Goal: Transaction & Acquisition: Purchase product/service

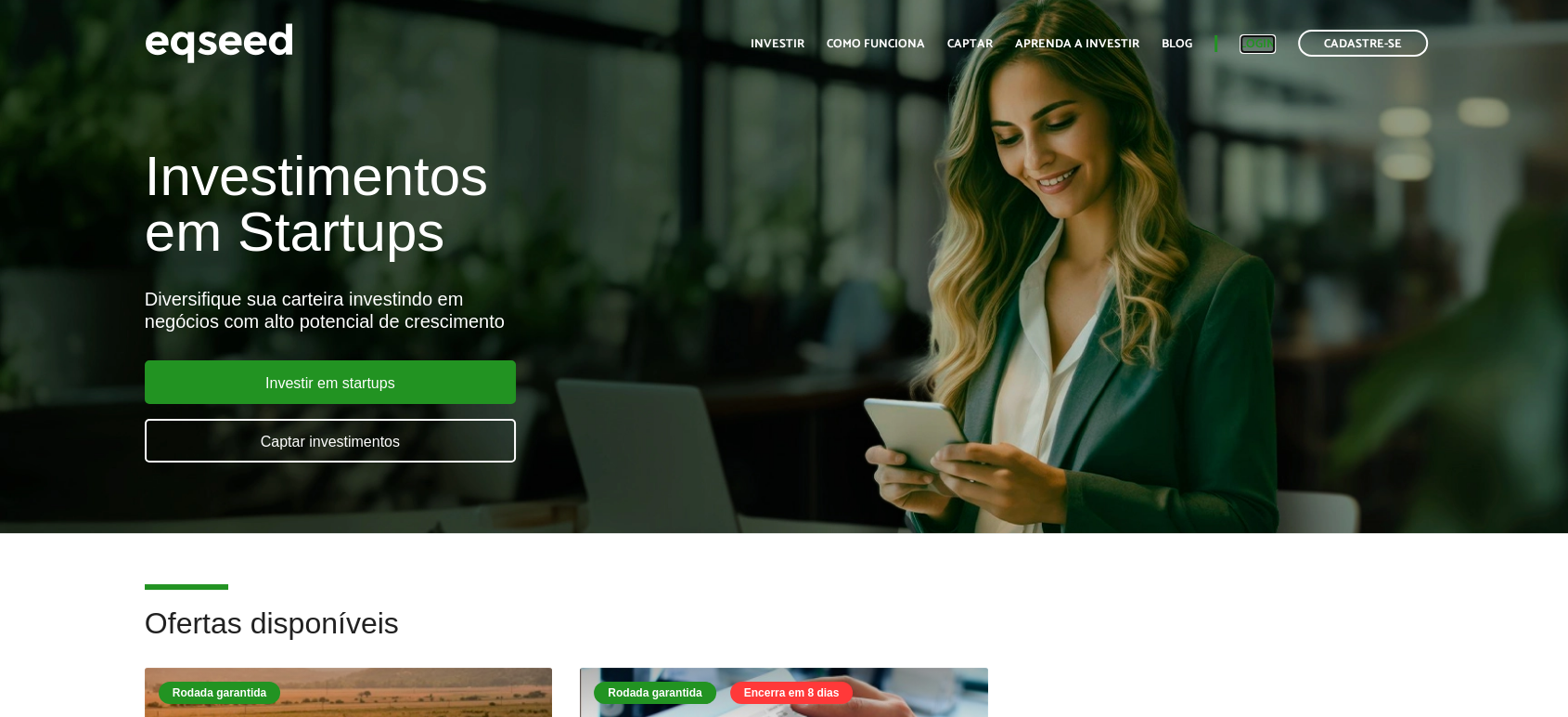
click at [1257, 38] on link "Login" at bounding box center [1258, 44] width 36 height 12
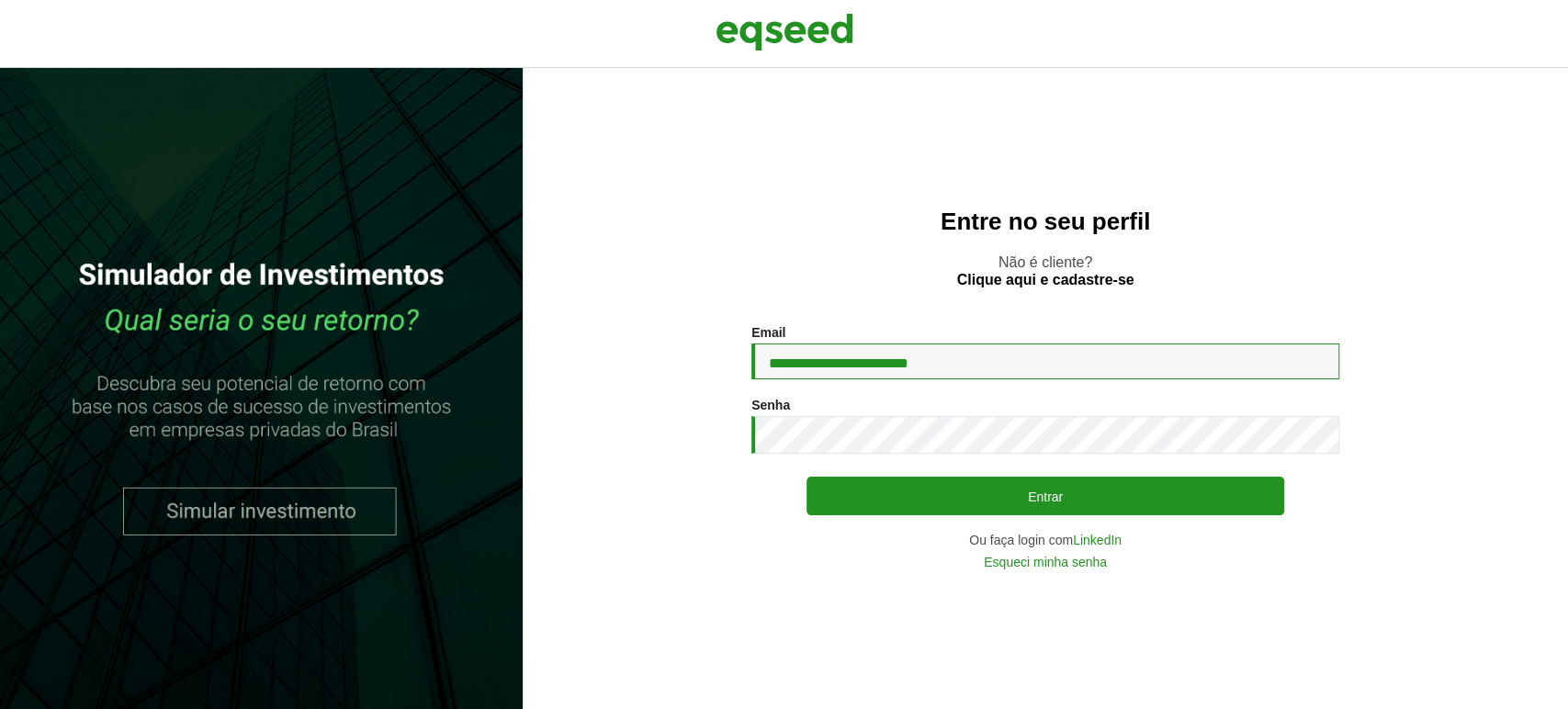
click at [1011, 358] on input "**********" at bounding box center [1045, 361] width 588 height 35
click at [996, 361] on input "**********" at bounding box center [1045, 361] width 588 height 35
type input "**********"
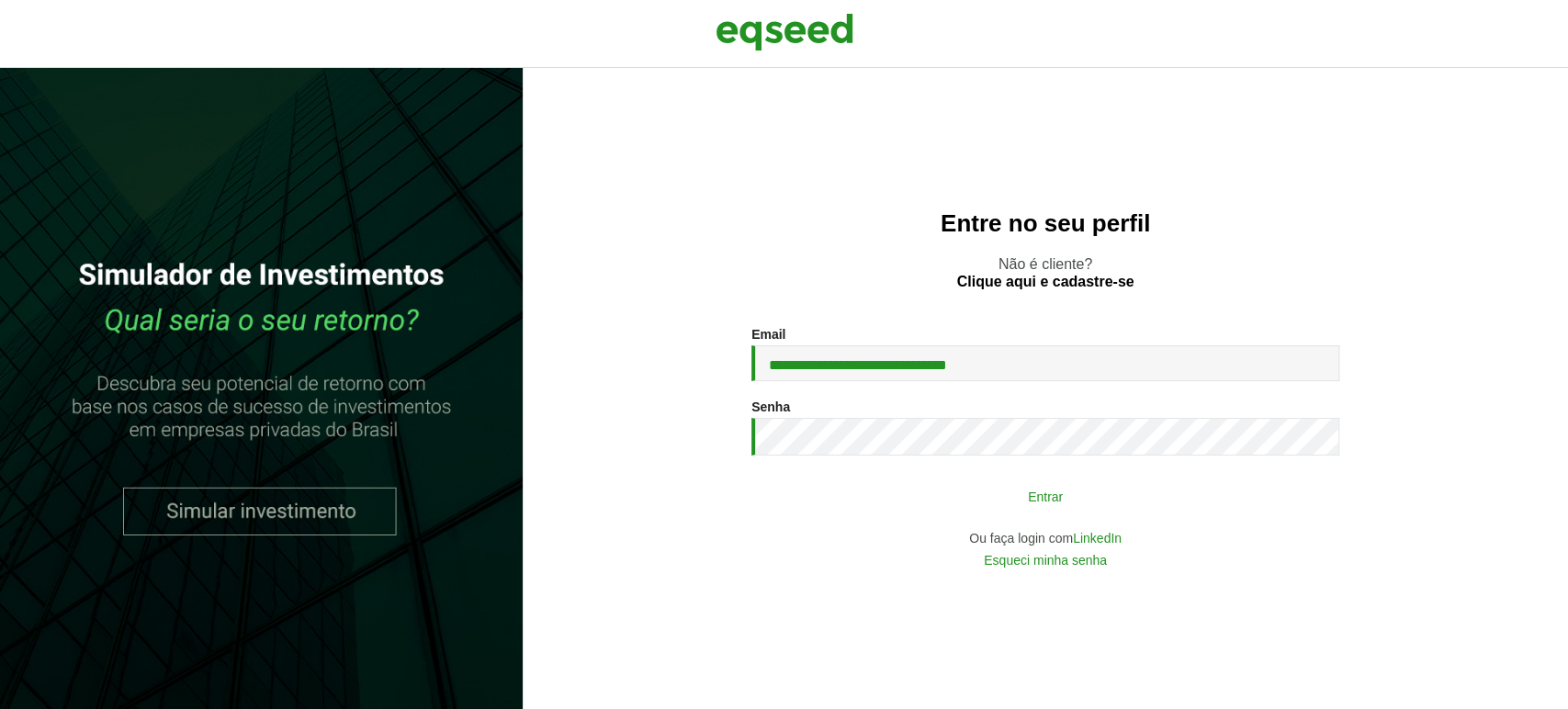
click at [963, 498] on button "Entrar" at bounding box center [1045, 496] width 478 height 35
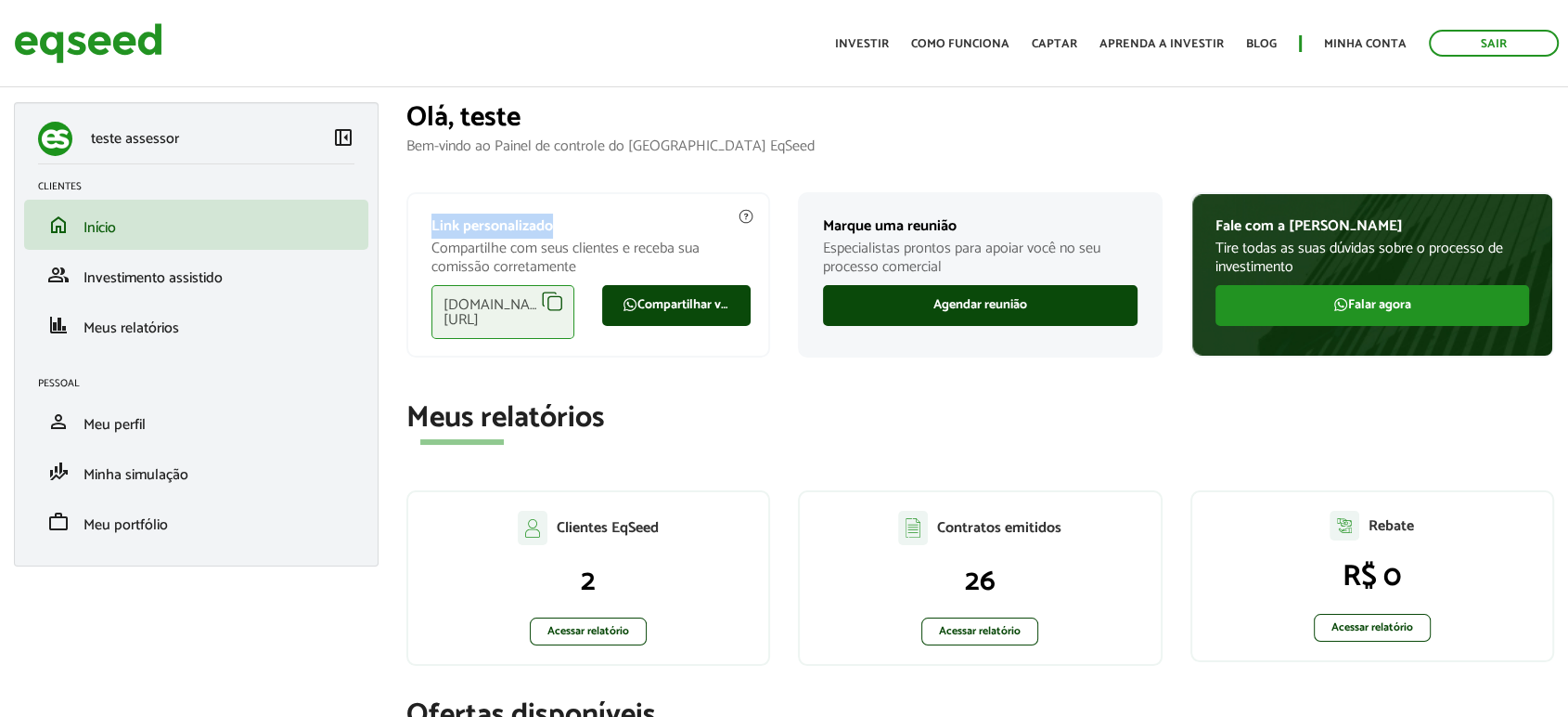
drag, startPoint x: 415, startPoint y: 214, endPoint x: 597, endPoint y: 221, distance: 182.1
click at [596, 221] on div "Link personalizado Compartilhe com seus clientes e receba sua comissão corretam…" at bounding box center [589, 275] width 365 height 165
click at [578, 222] on p "Link personalizado" at bounding box center [589, 226] width 314 height 17
click at [505, 229] on p "Link personalizado" at bounding box center [589, 226] width 314 height 17
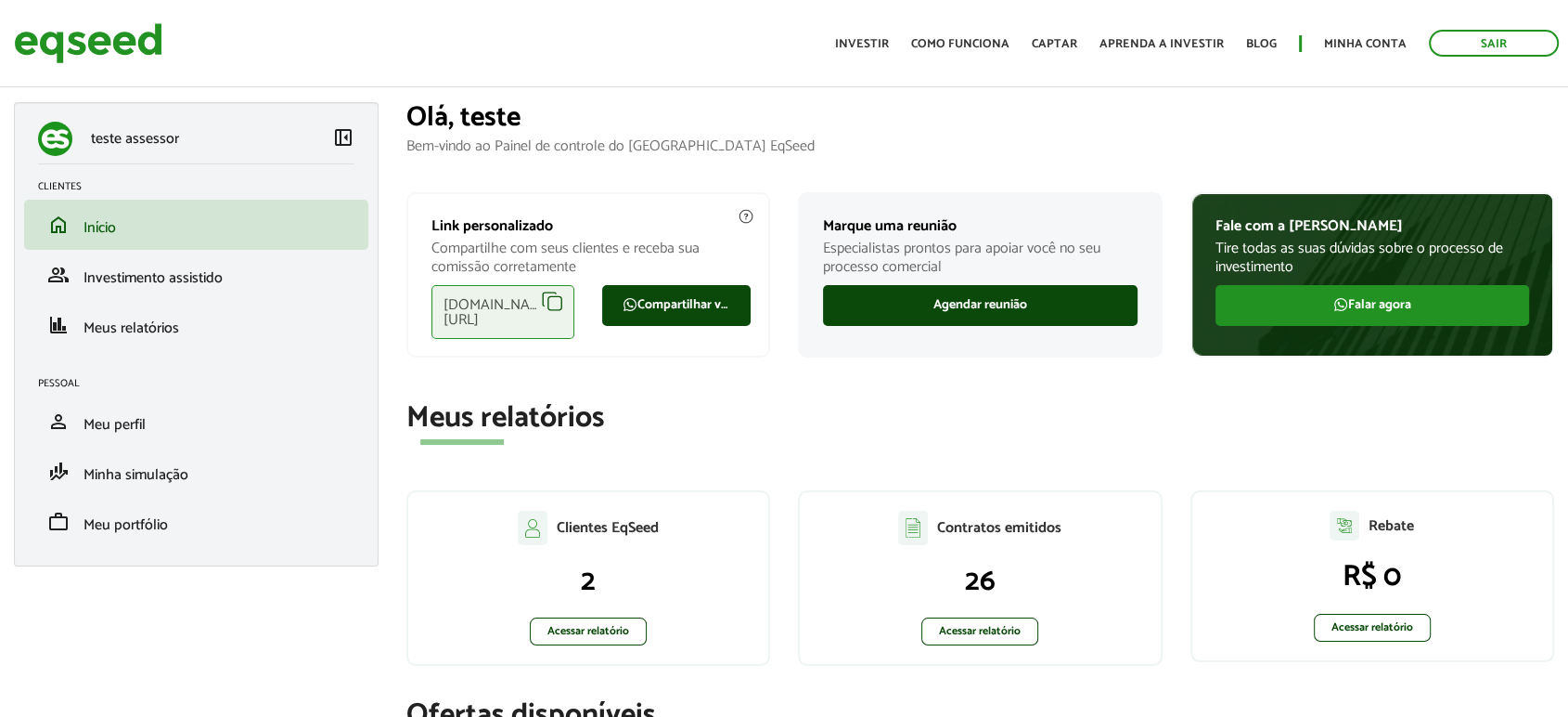
click at [557, 302] on div "eqseed.com/a/is/testeassessor" at bounding box center [502, 312] width 143 height 54
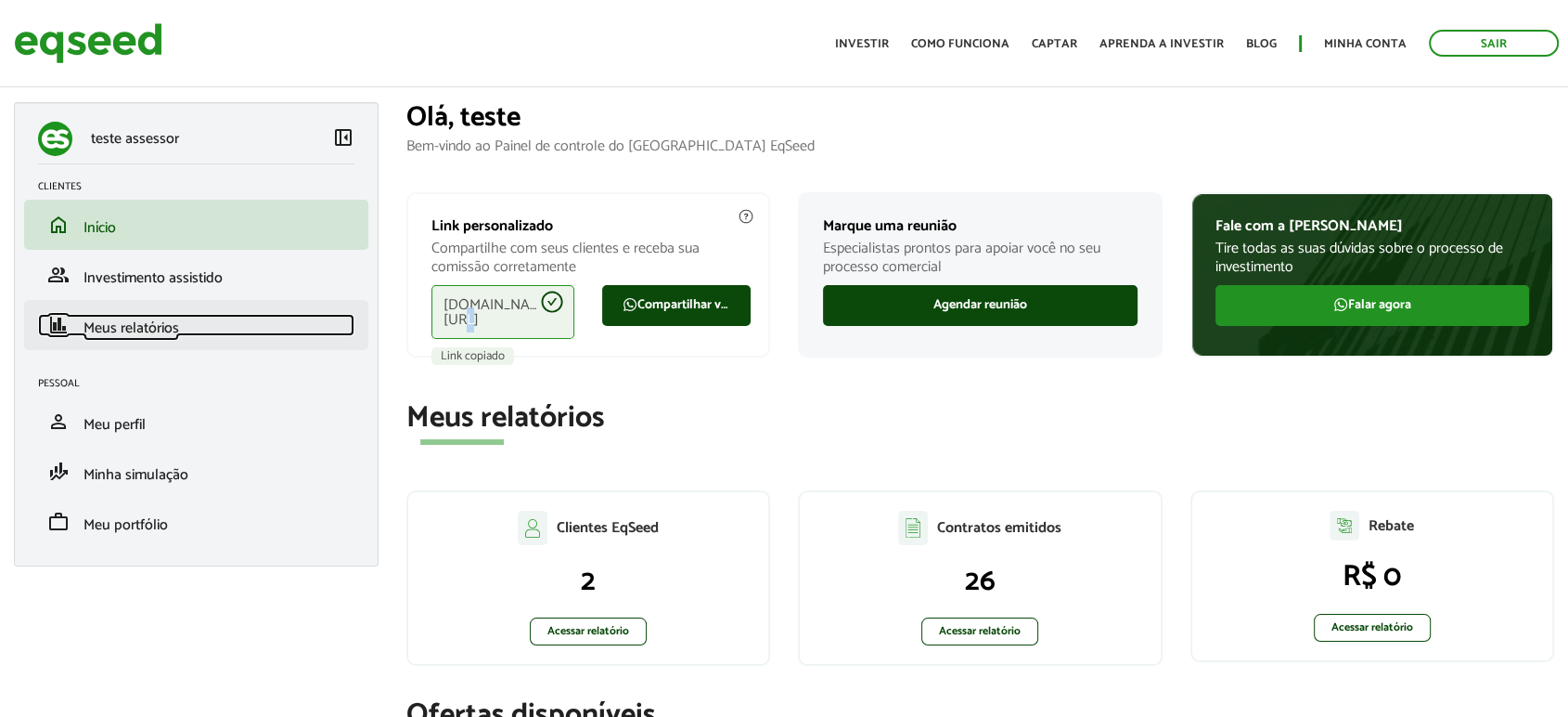
click at [139, 329] on span "Meus relatórios" at bounding box center [131, 328] width 96 height 25
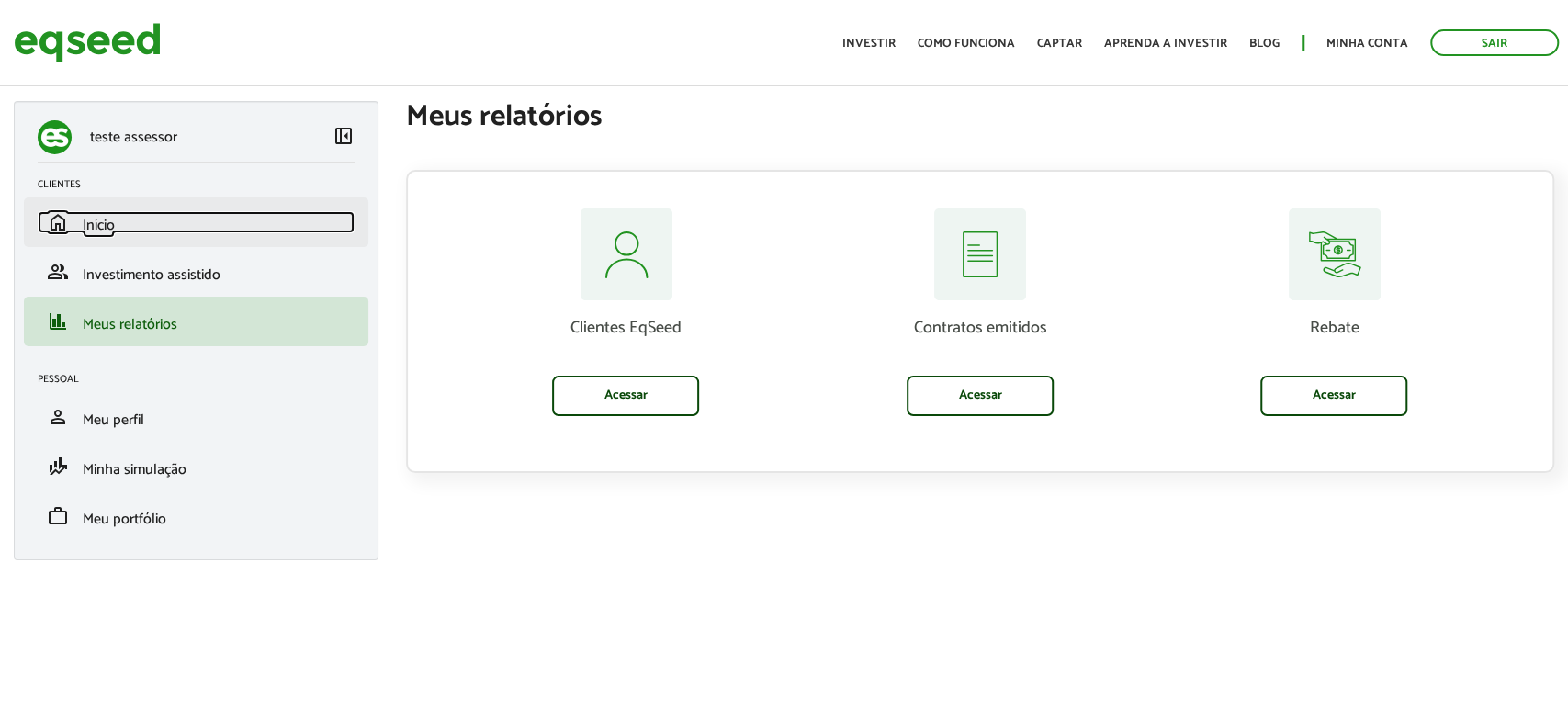
click at [105, 228] on span "Início" at bounding box center [98, 225] width 32 height 25
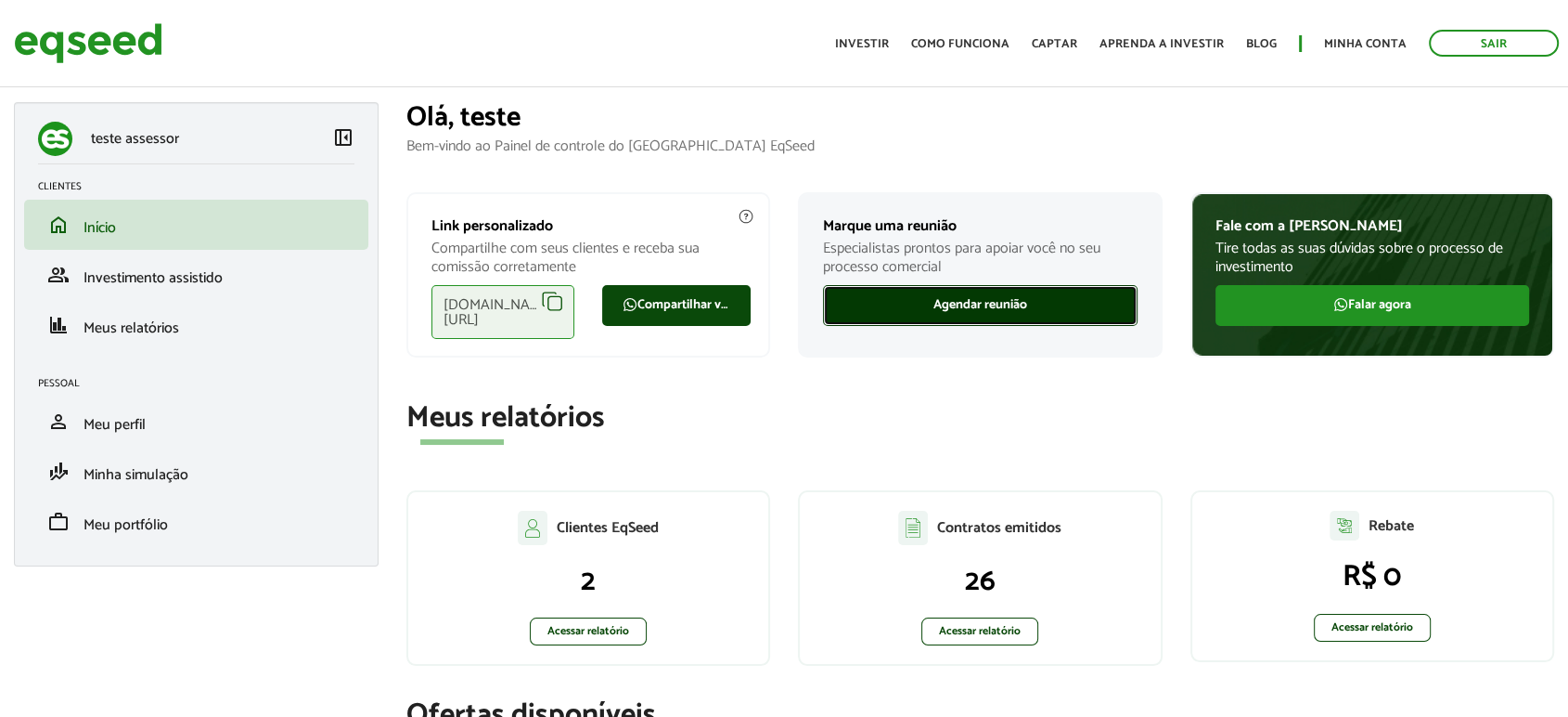
click at [947, 306] on link "Agendar reunião" at bounding box center [980, 306] width 314 height 41
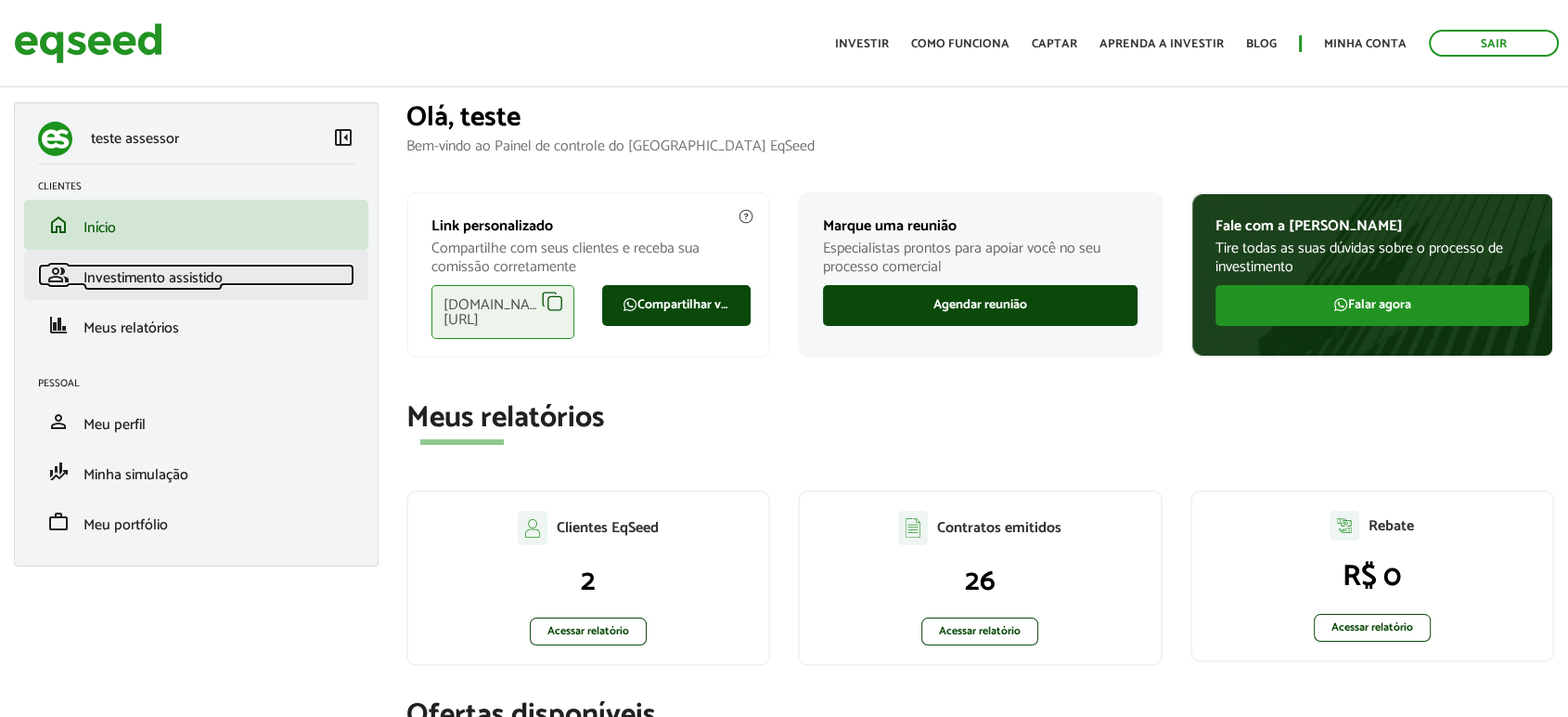
click at [112, 275] on span "Investimento assistido" at bounding box center [153, 278] width 140 height 25
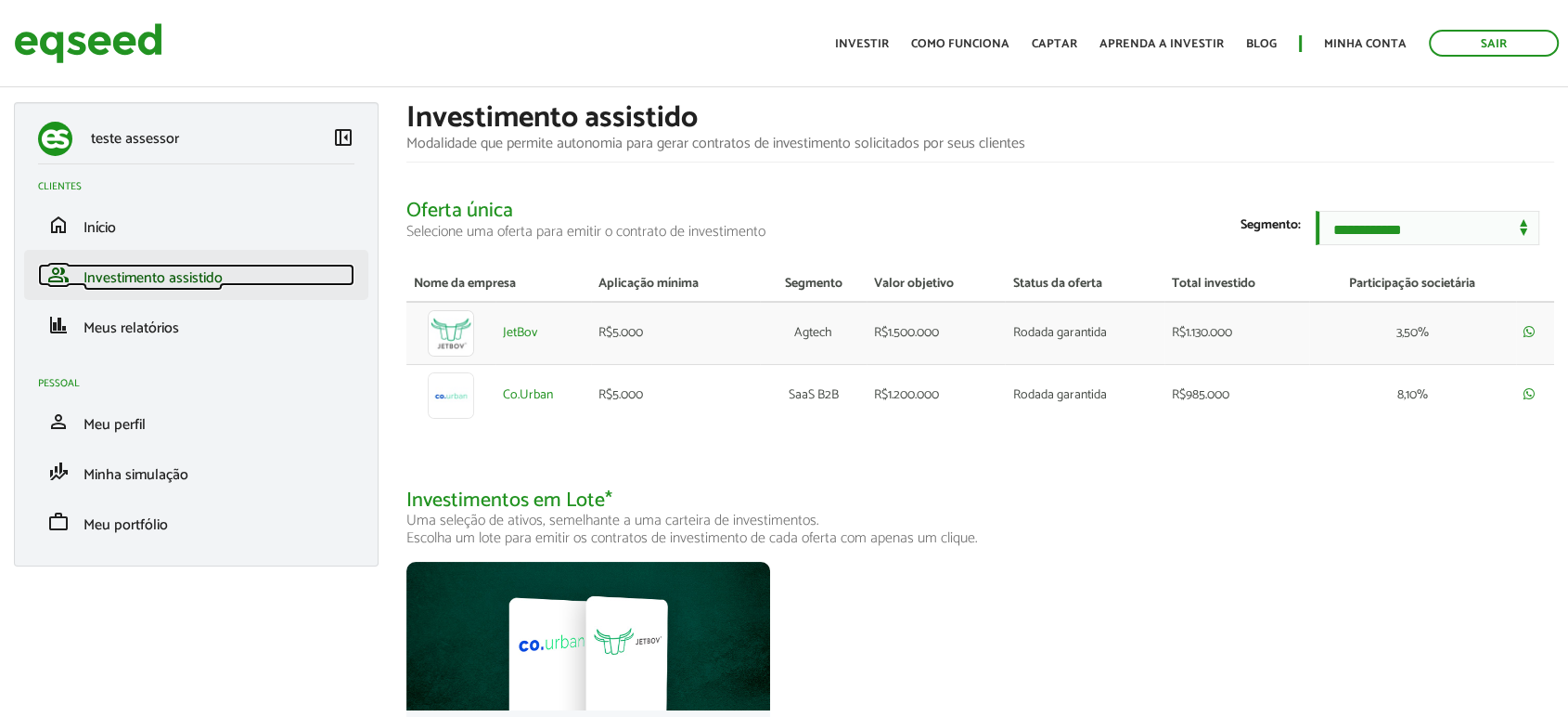
click at [124, 266] on span "Investimento assistido" at bounding box center [153, 278] width 140 height 25
drag, startPoint x: 0, startPoint y: 0, endPoint x: 507, endPoint y: 342, distance: 611.6
click at [507, 340] on link "JetBov" at bounding box center [520, 333] width 34 height 13
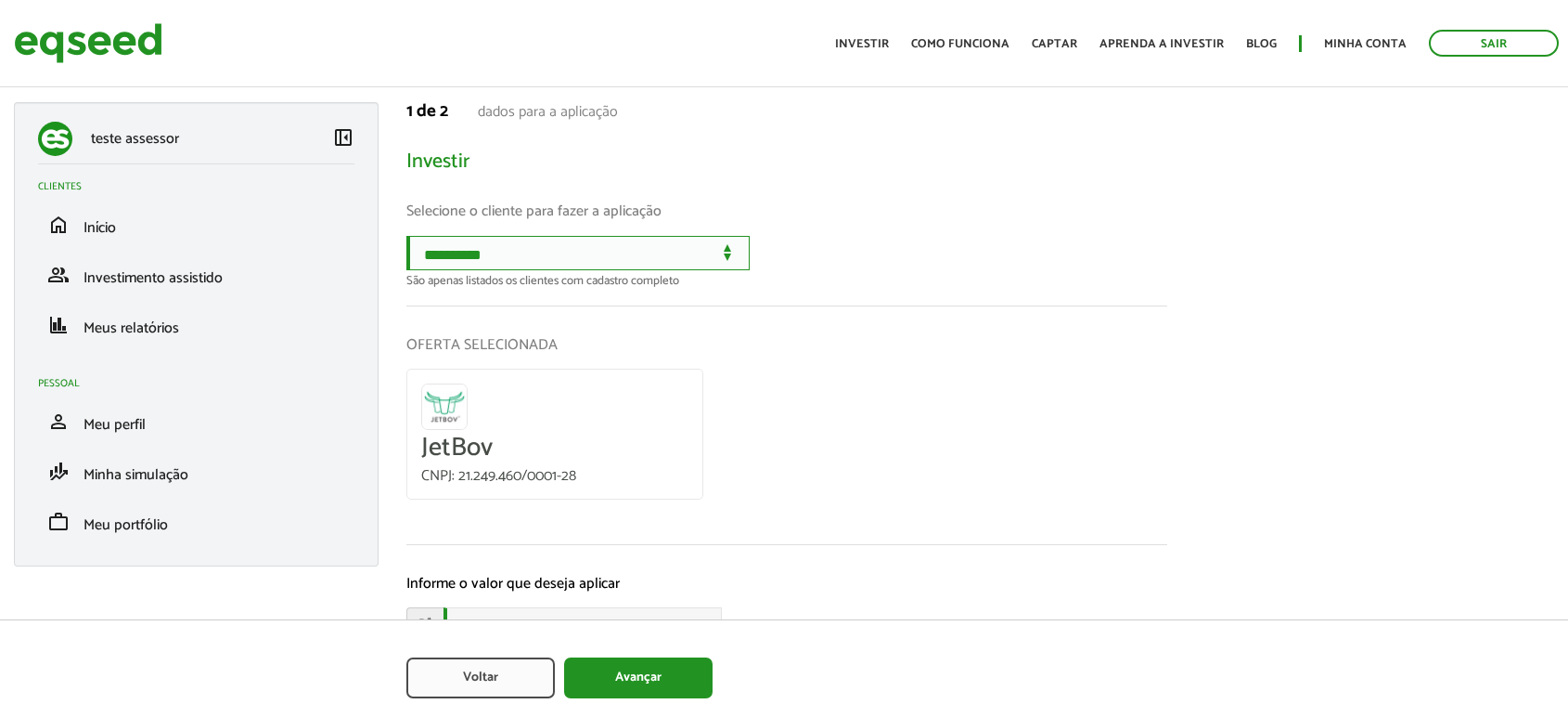
drag, startPoint x: 513, startPoint y: 276, endPoint x: 512, endPoint y: 261, distance: 15.0
click at [513, 271] on select "**********" at bounding box center [578, 252] width 343 height 34
select select "******"
click at [406, 236] on select "**********" at bounding box center [578, 252] width 343 height 34
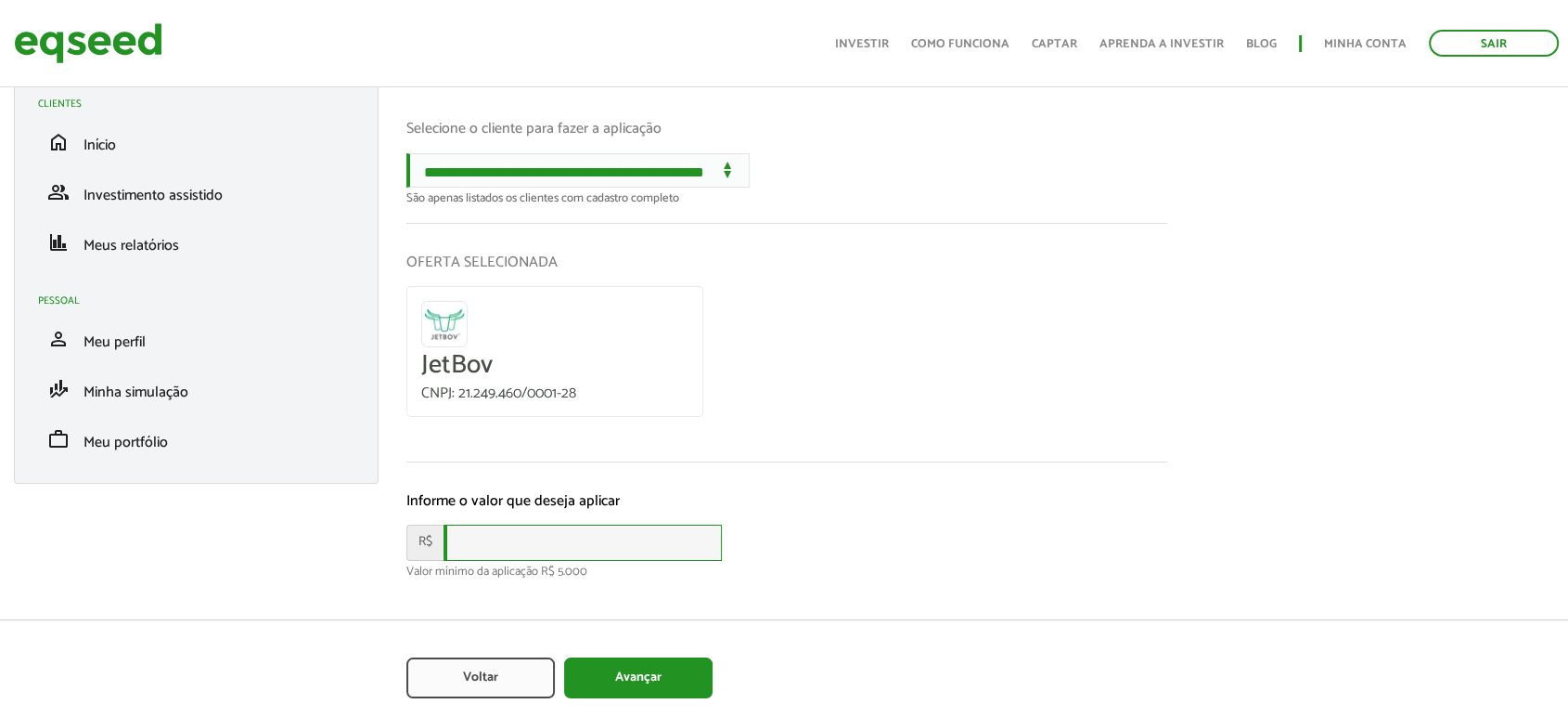
drag, startPoint x: 487, startPoint y: 539, endPoint x: 539, endPoint y: 510, distance: 59.5
click at [488, 538] on input "text" at bounding box center [582, 542] width 278 height 36
click at [1260, 359] on section "**********" at bounding box center [980, 349] width 1149 height 660
click at [872, 39] on link "Investir" at bounding box center [862, 44] width 54 height 12
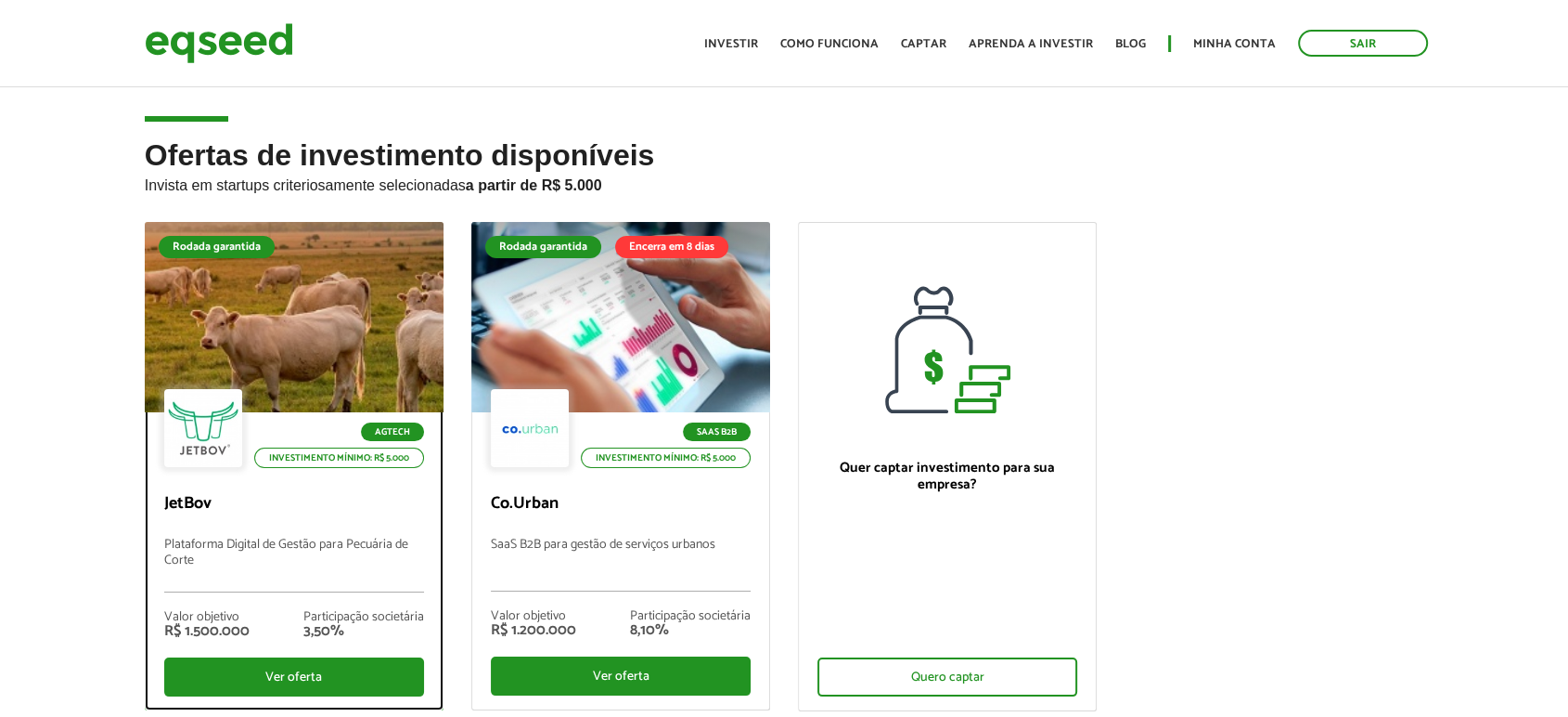
click at [286, 298] on div at bounding box center [294, 317] width 358 height 228
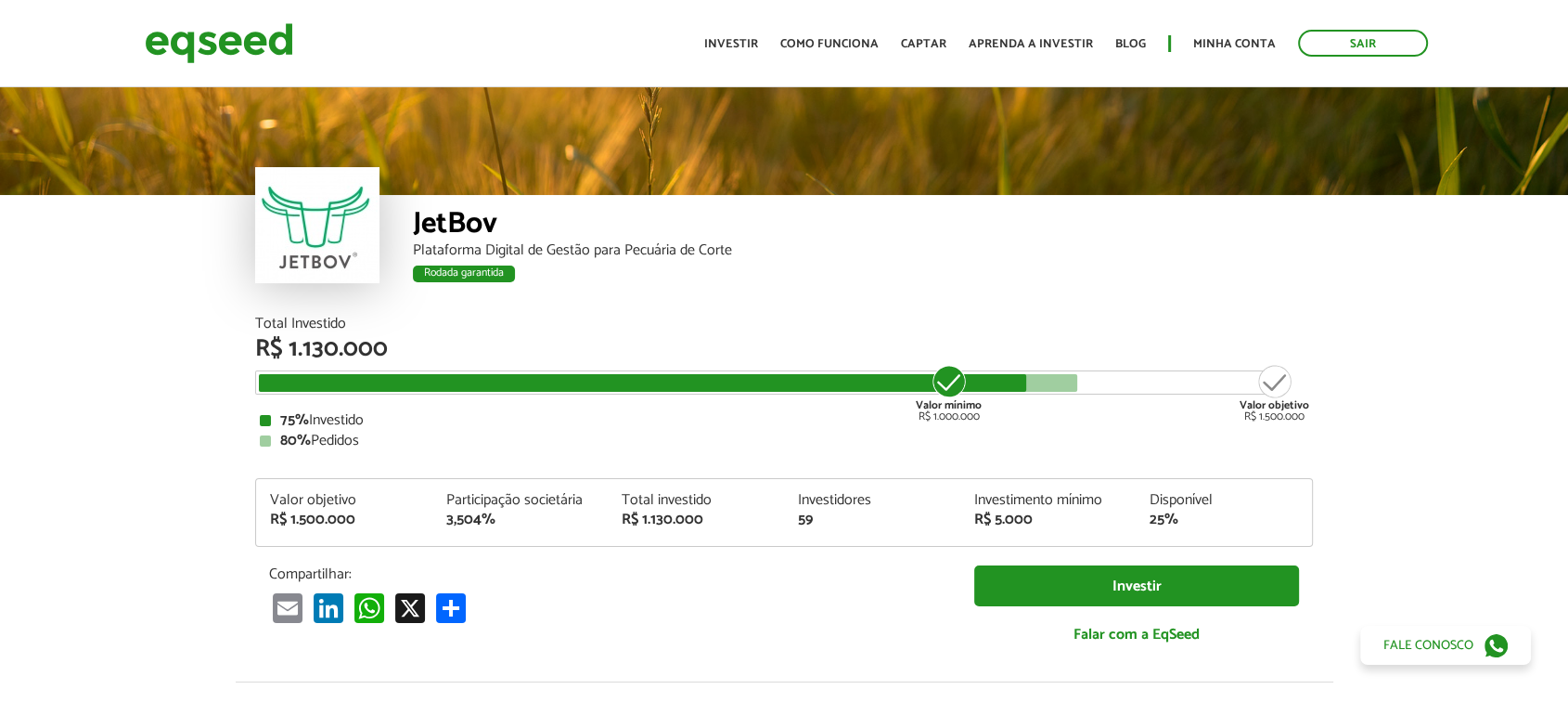
drag, startPoint x: 1528, startPoint y: 0, endPoint x: 859, endPoint y: 273, distance: 722.6
click at [859, 273] on div "Rodada garantida" at bounding box center [863, 276] width 900 height 24
click at [1243, 45] on link "Minha conta" at bounding box center [1234, 44] width 82 height 12
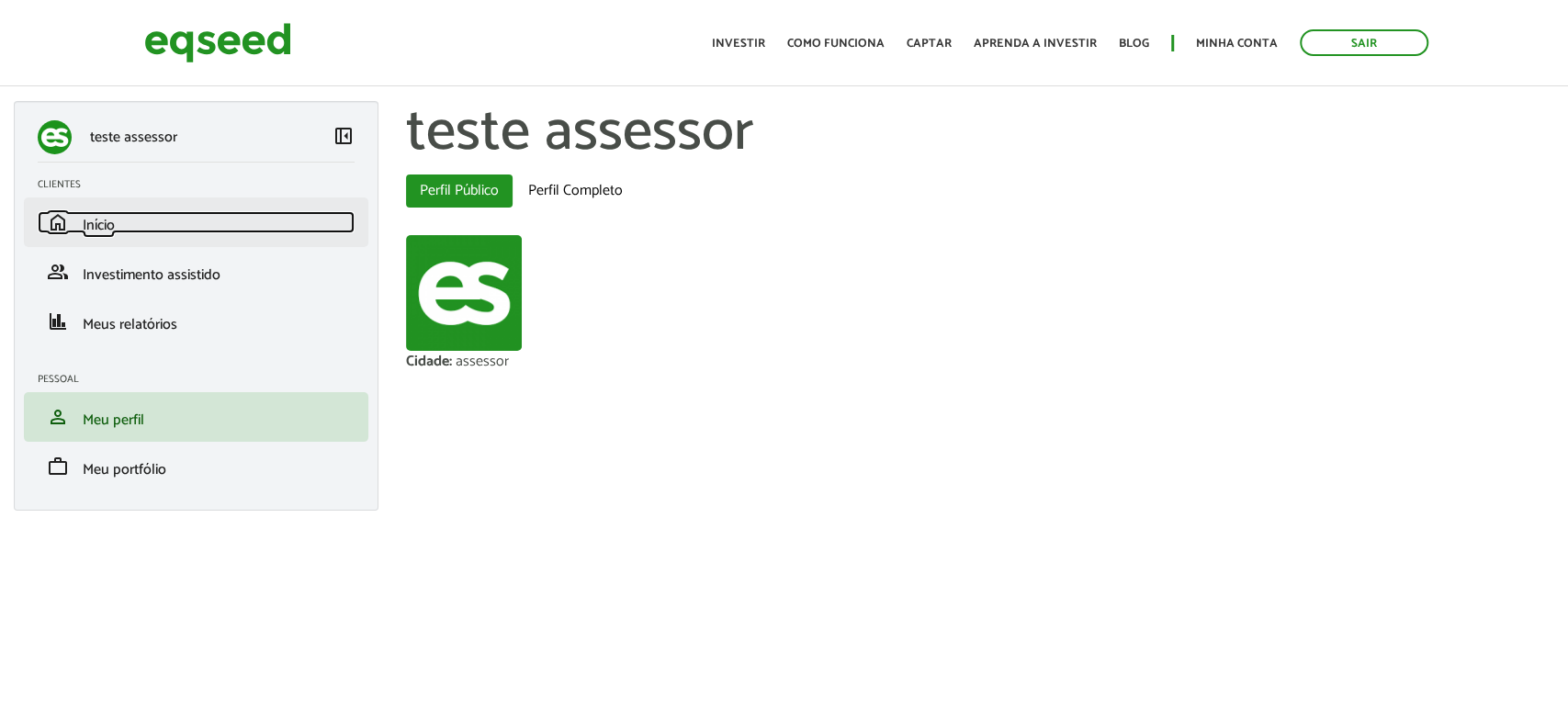
click at [83, 234] on span "Início" at bounding box center [98, 225] width 32 height 25
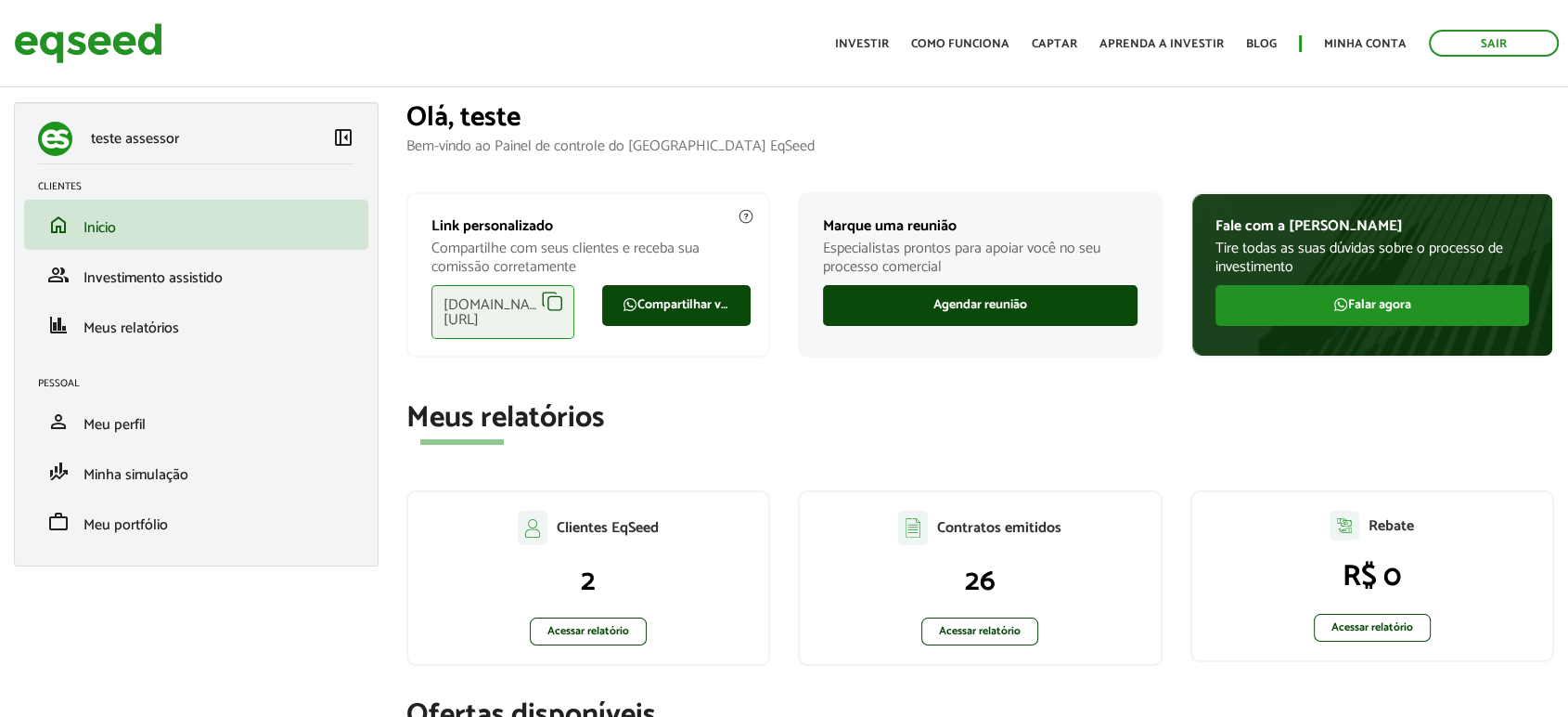
click at [553, 304] on div "[DOMAIN_NAME][URL]" at bounding box center [502, 312] width 143 height 54
click at [1490, 41] on link "Sair" at bounding box center [1494, 44] width 130 height 27
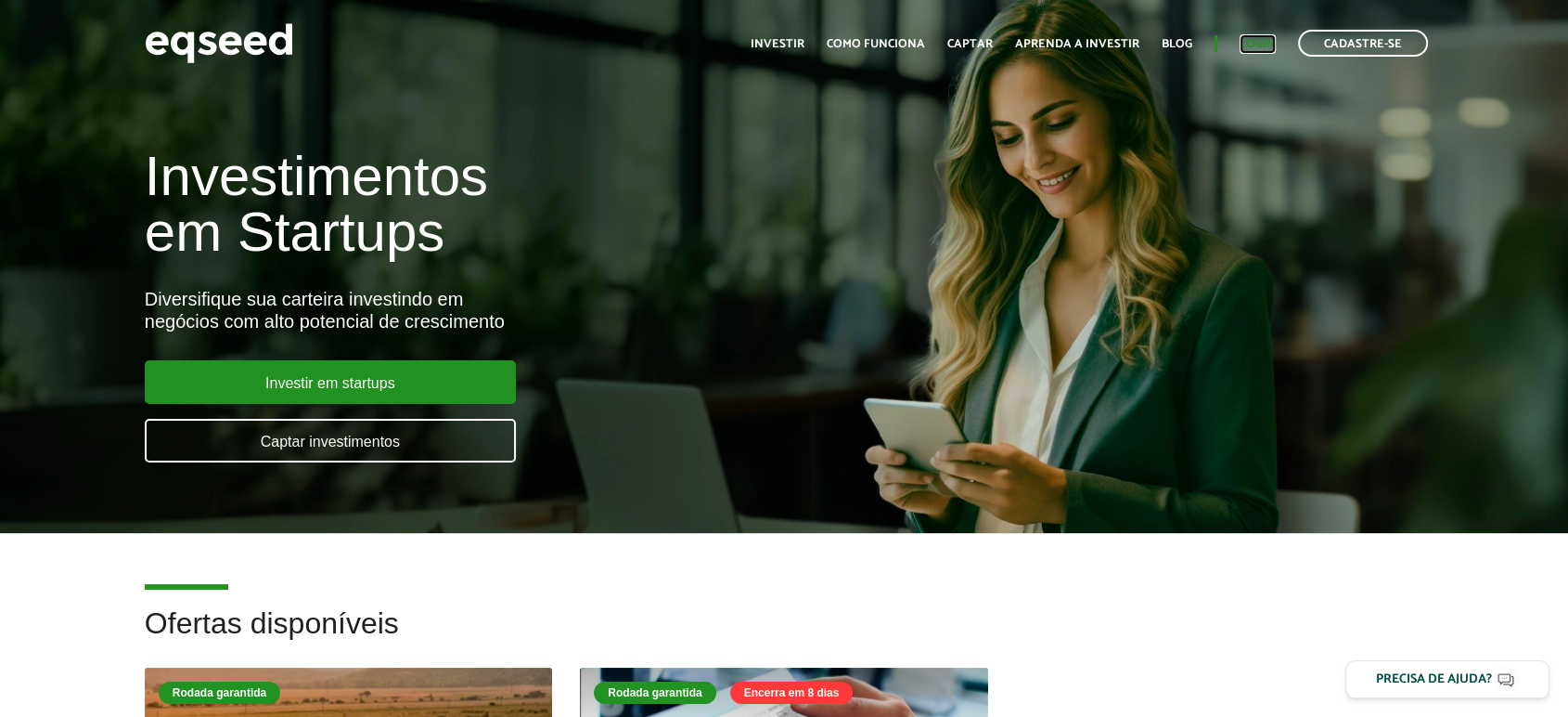
click at [1260, 39] on link "Login" at bounding box center [1258, 44] width 36 height 12
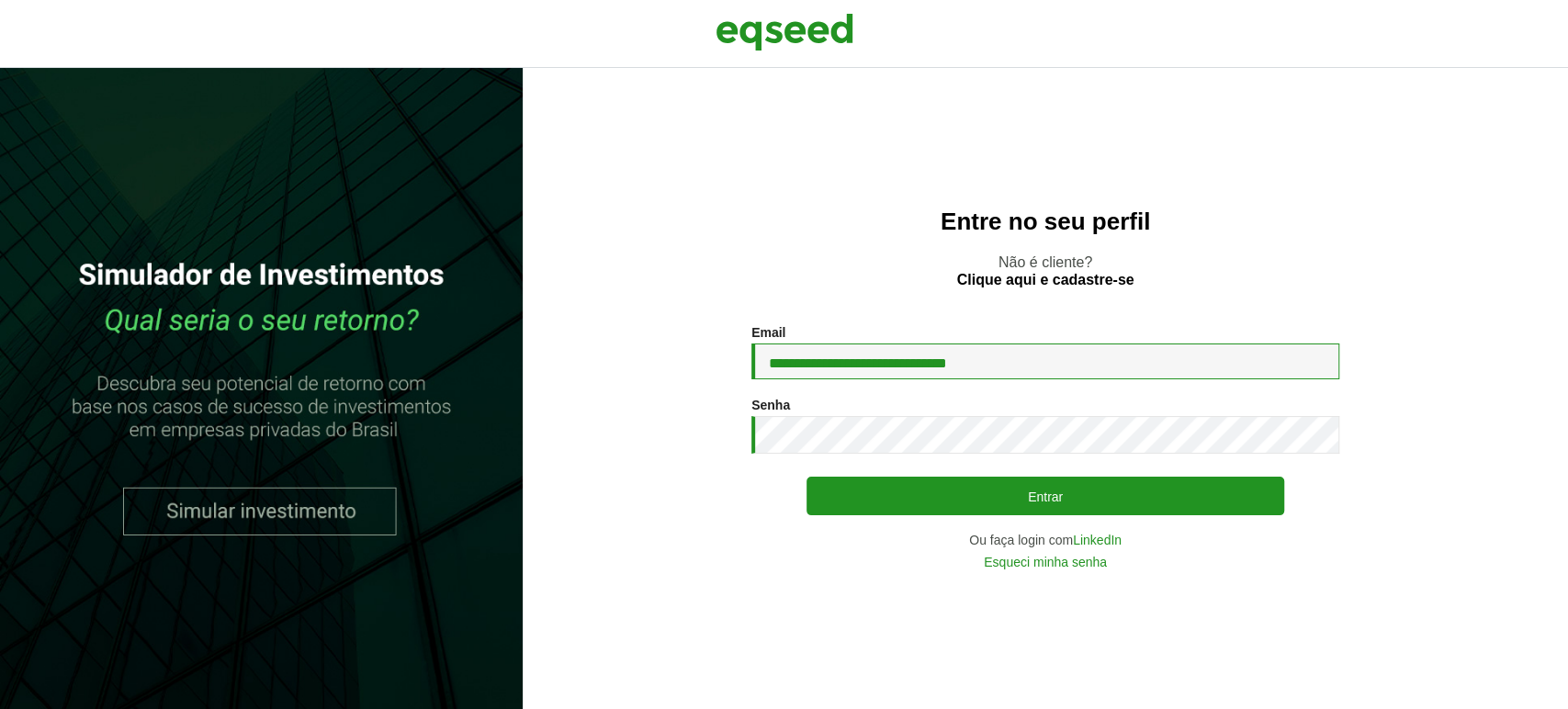
click at [1039, 352] on input "**********" at bounding box center [1045, 361] width 588 height 35
type input "**********"
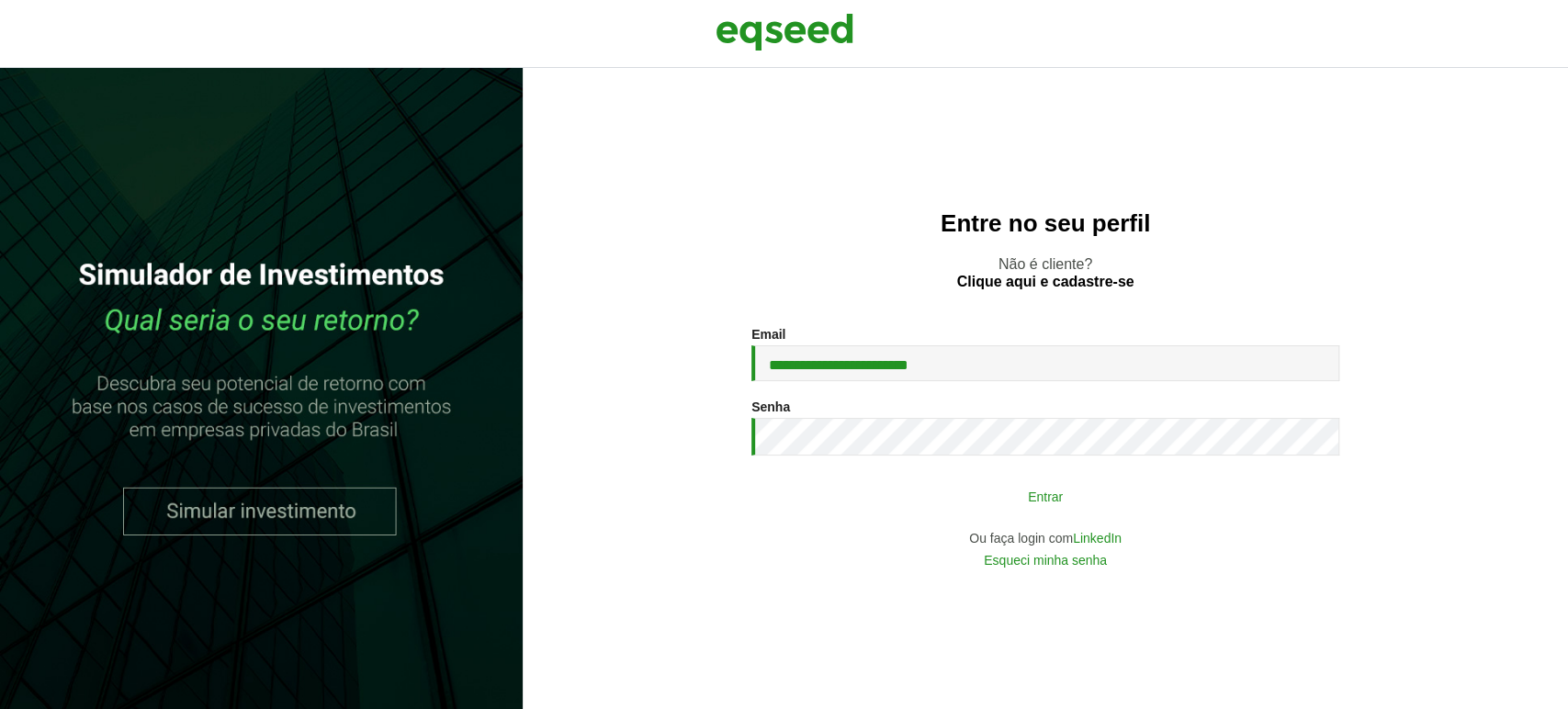
click at [941, 502] on button "Entrar" at bounding box center [1045, 496] width 478 height 35
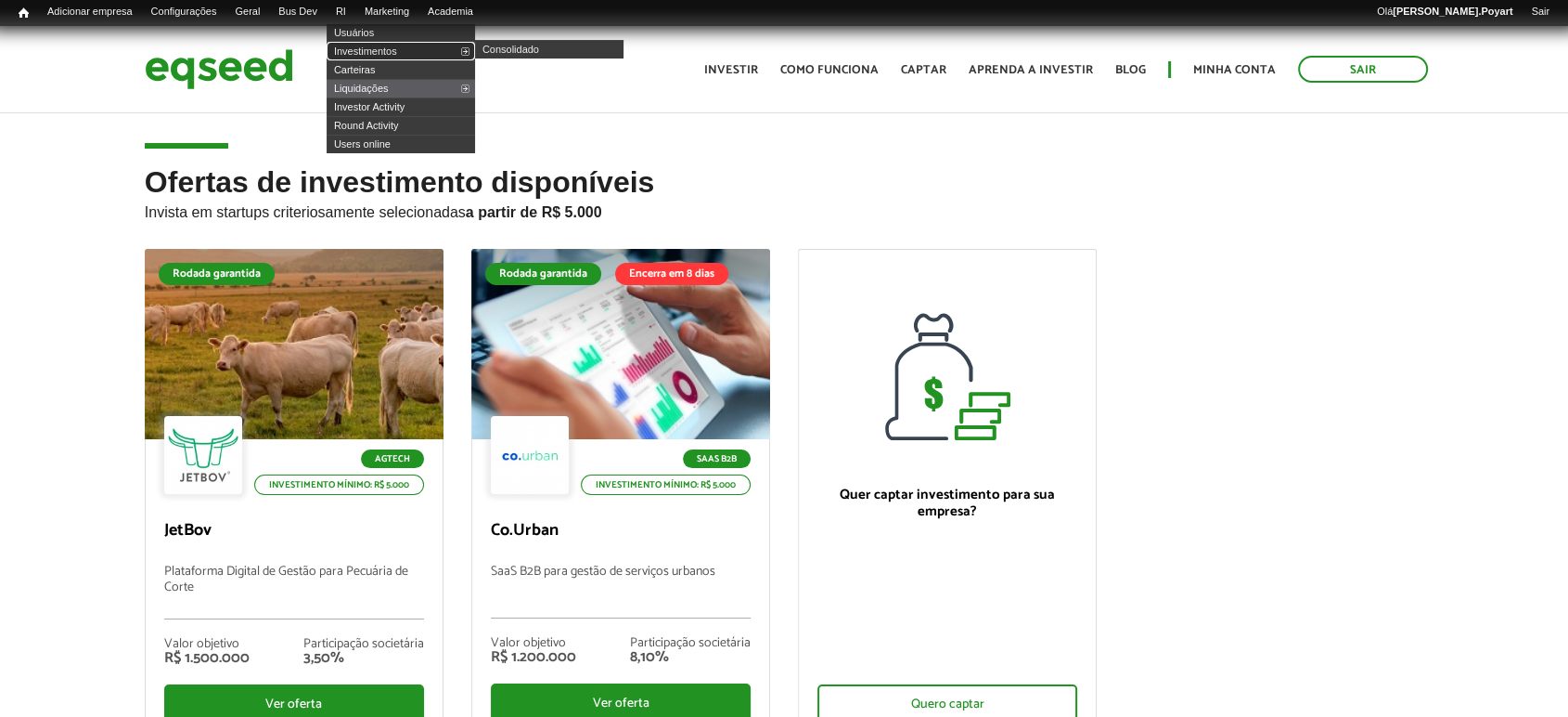
click at [371, 49] on link "Investimentos" at bounding box center [400, 50] width 148 height 18
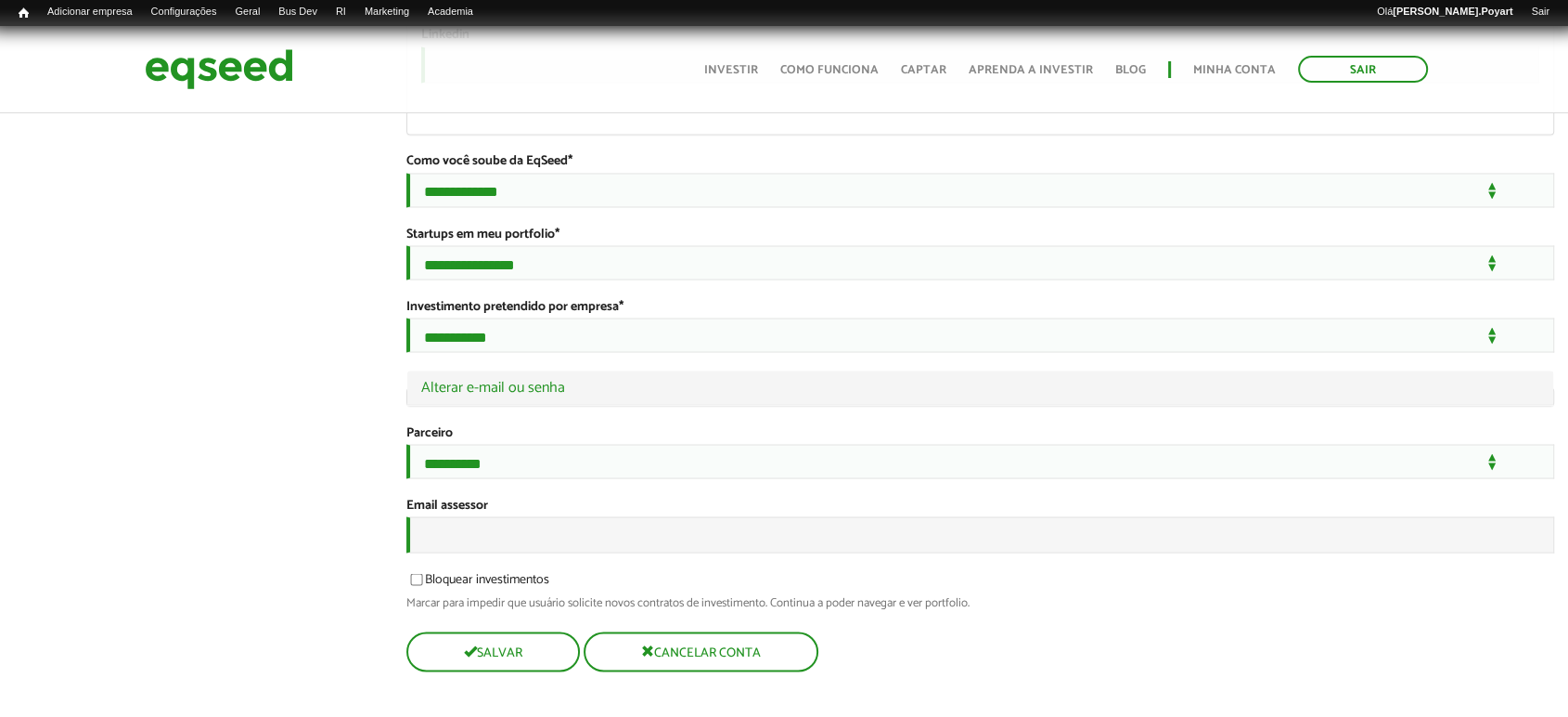
scroll to position [3553, 0]
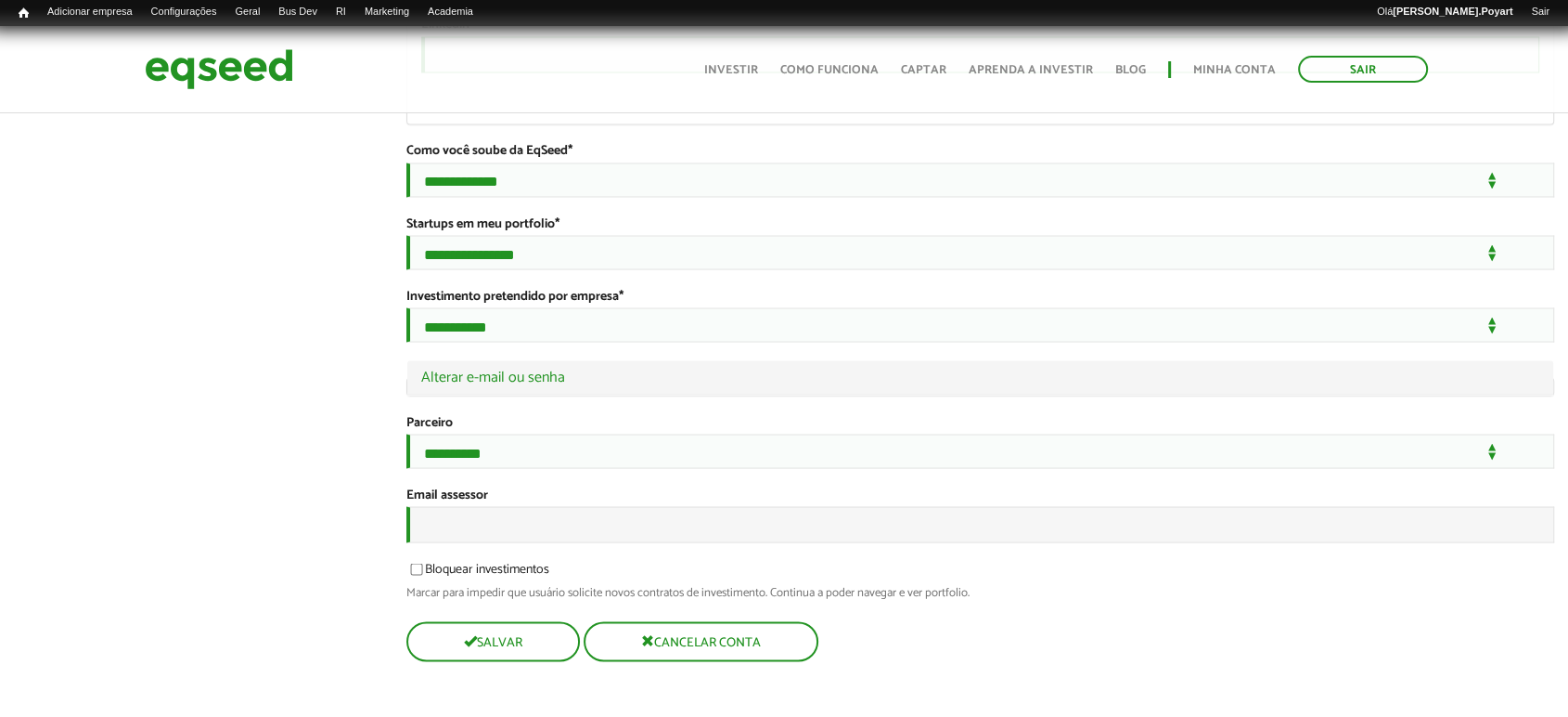
type input "**********"
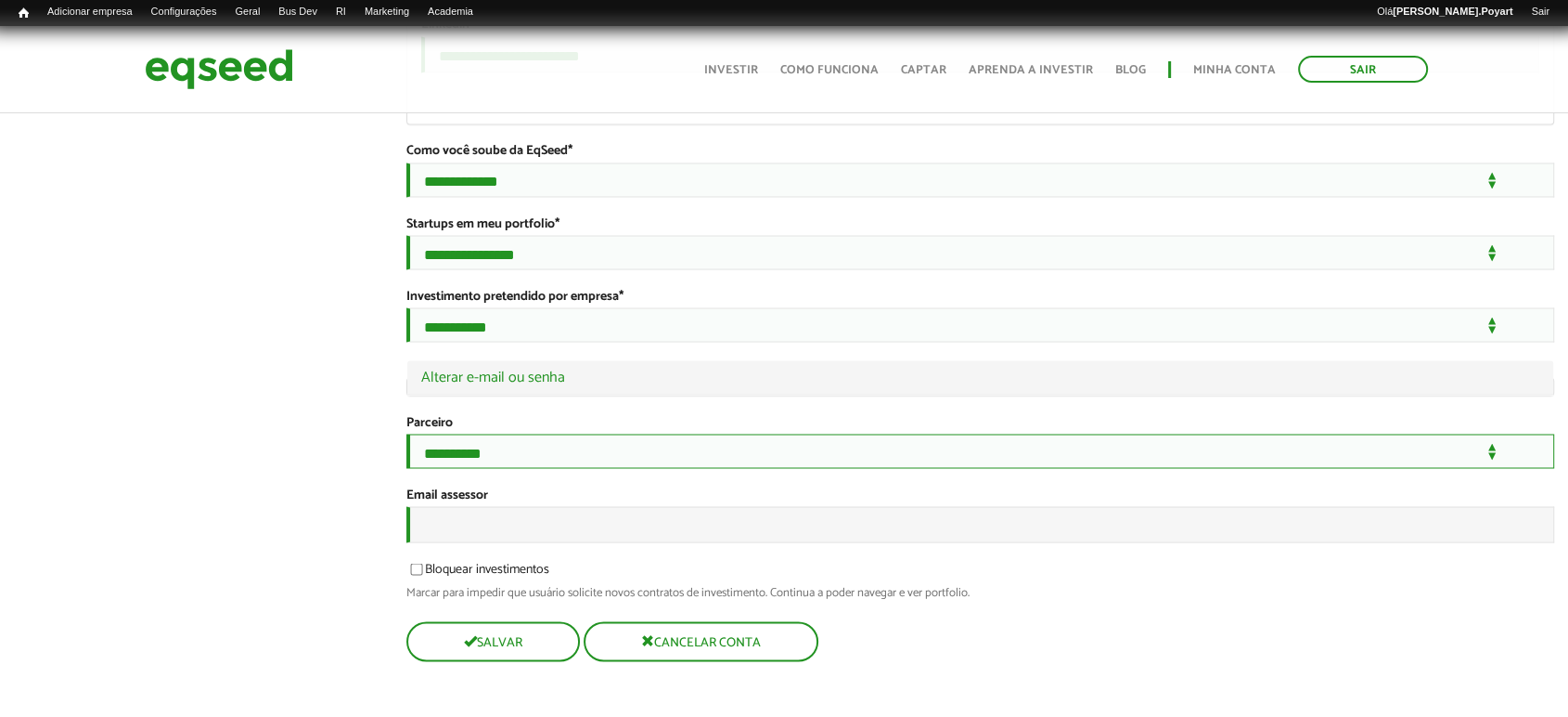
click at [471, 434] on select "**********" at bounding box center [980, 450] width 1149 height 34
select select "*****"
click at [406, 434] on select "**********" at bounding box center [980, 450] width 1149 height 34
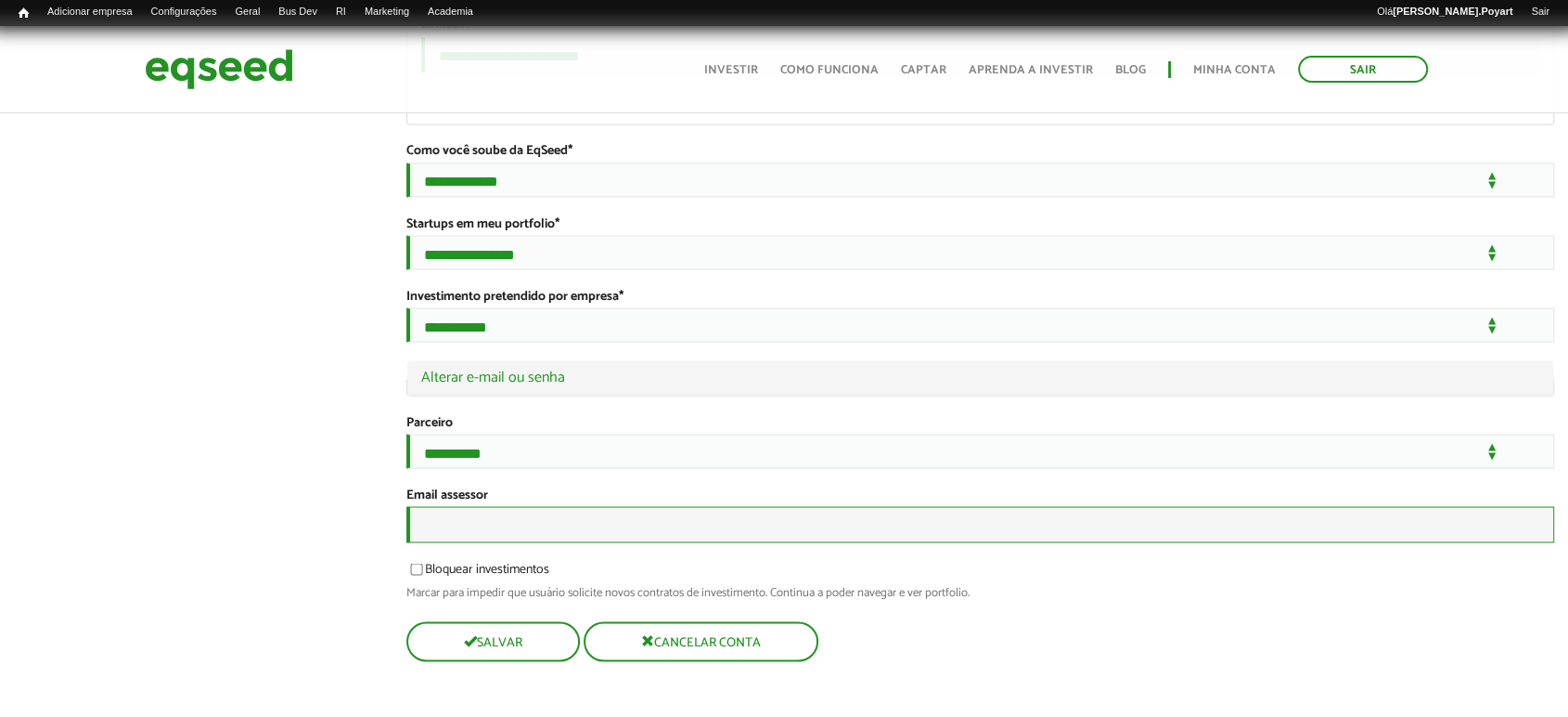
click at [464, 521] on input "Email assessor" at bounding box center [980, 524] width 1149 height 36
click at [464, 522] on input "Email assessor" at bounding box center [980, 524] width 1149 height 36
paste input "**********"
type input "**********"
click at [491, 646] on button "Salvar" at bounding box center [491, 640] width 170 height 36
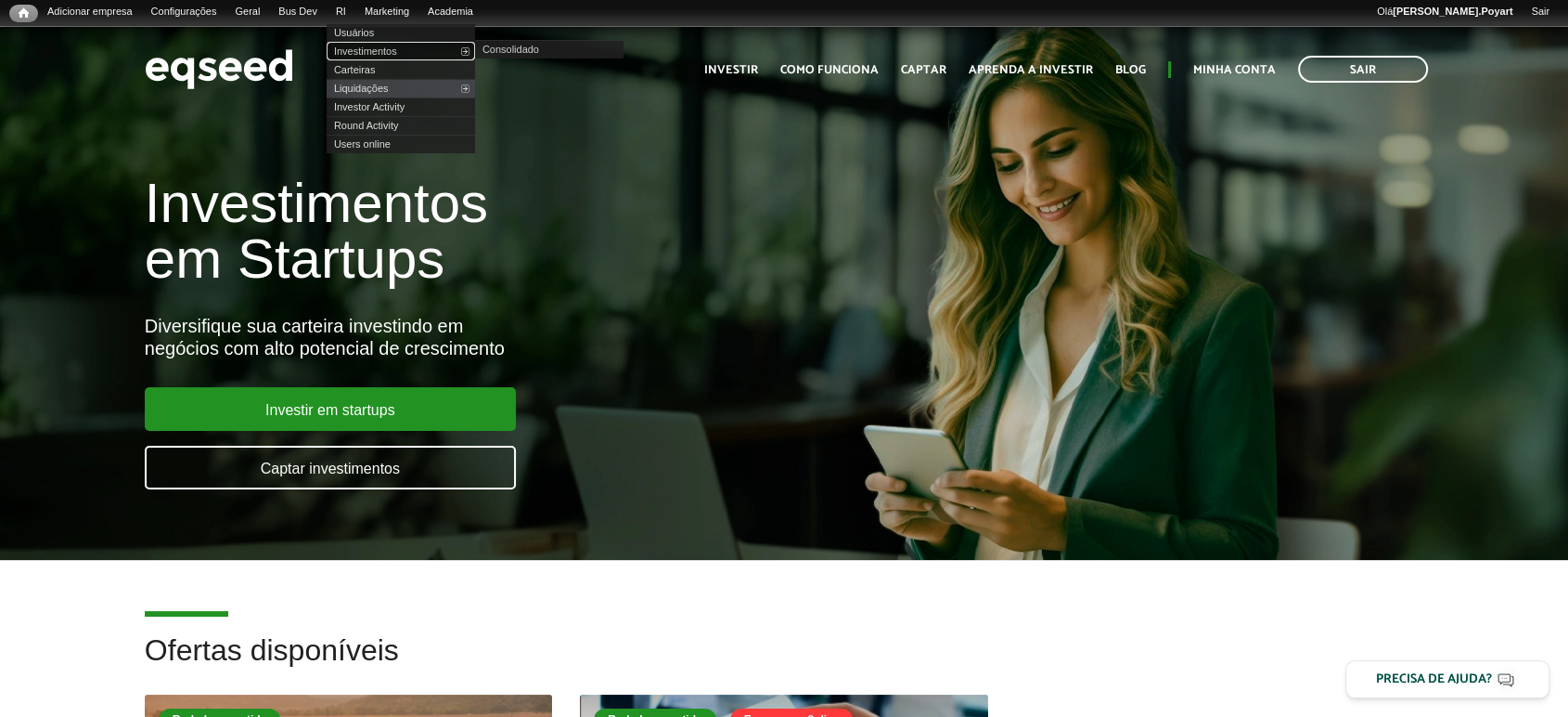
click at [378, 51] on link "Investimentos" at bounding box center [400, 50] width 148 height 18
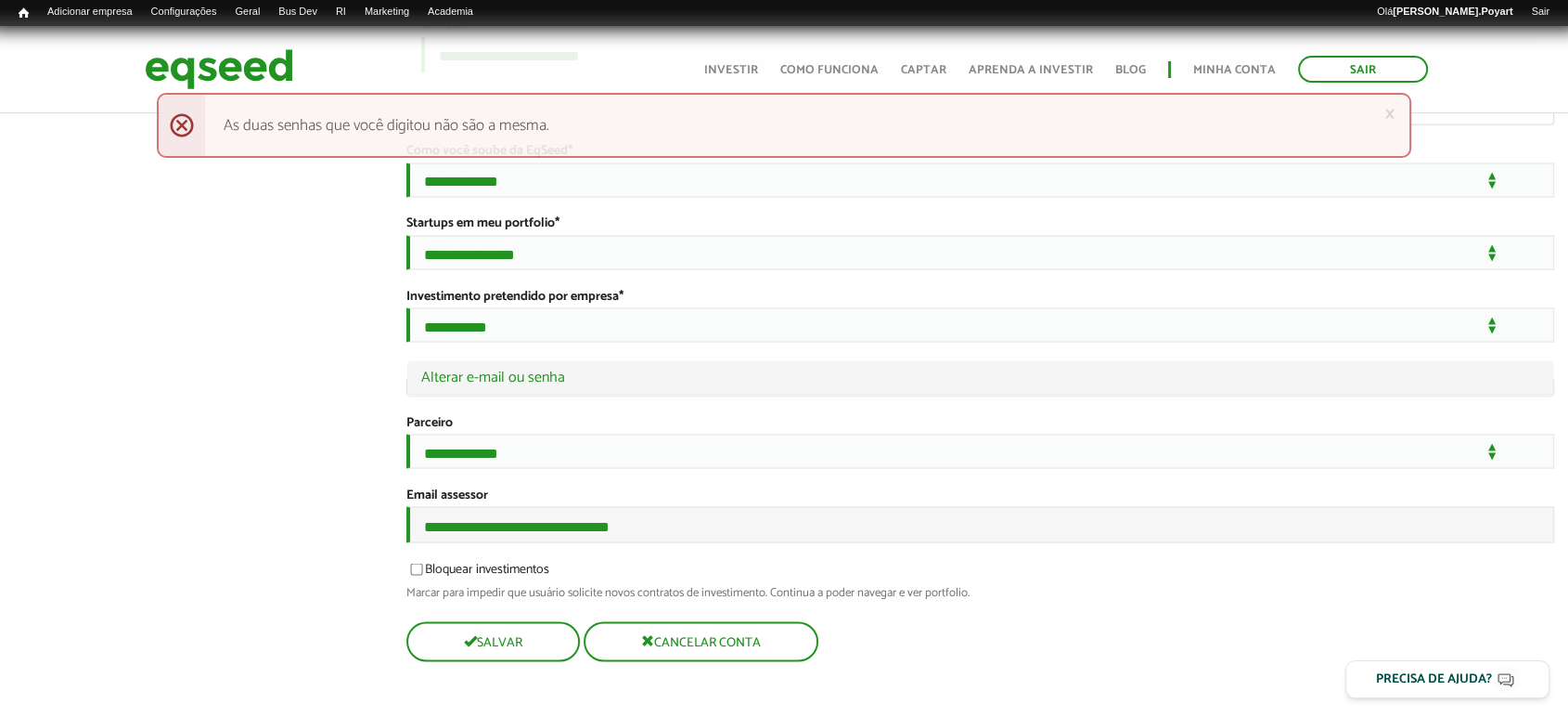
scroll to position [3345, 0]
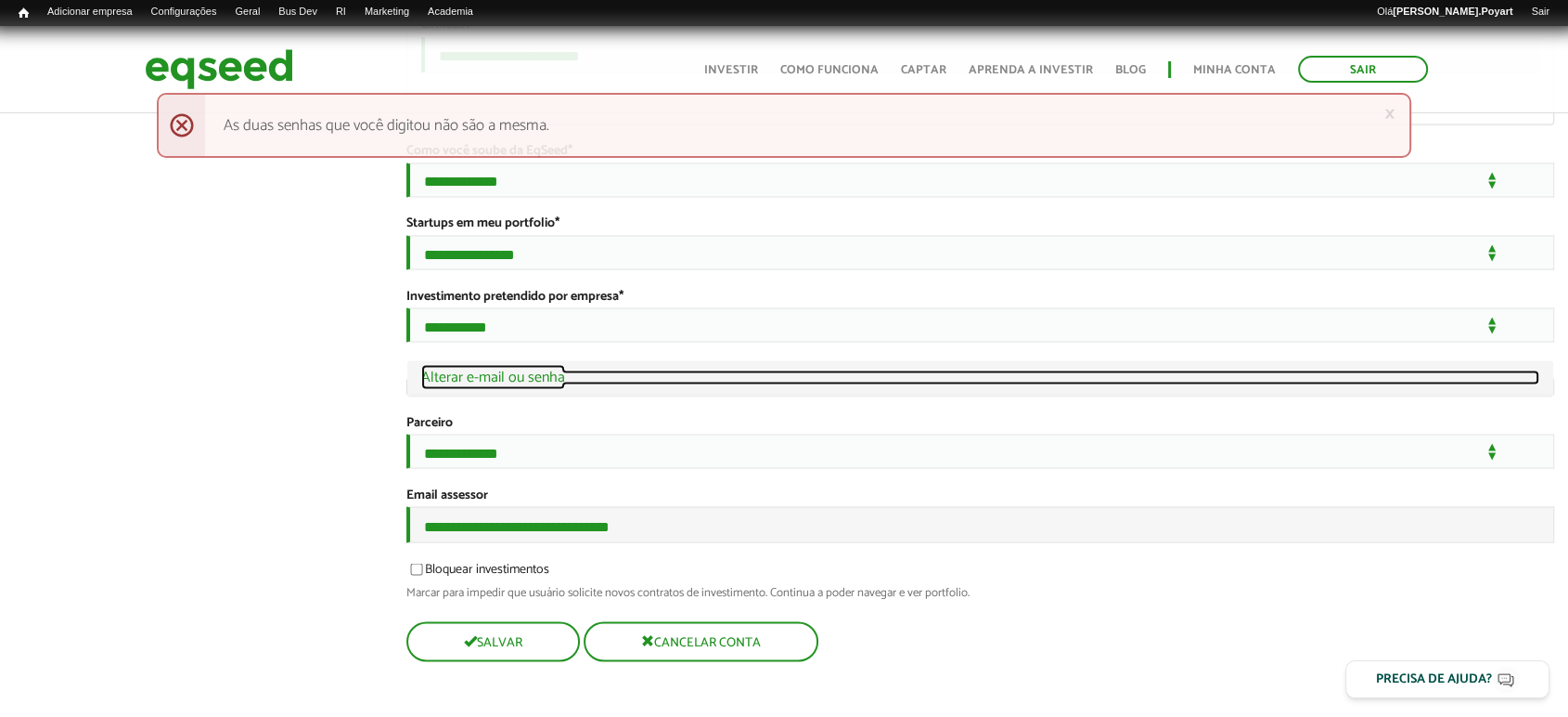
click at [537, 384] on link "Ocultar Alterar e-mail ou senha" at bounding box center [981, 376] width 1119 height 15
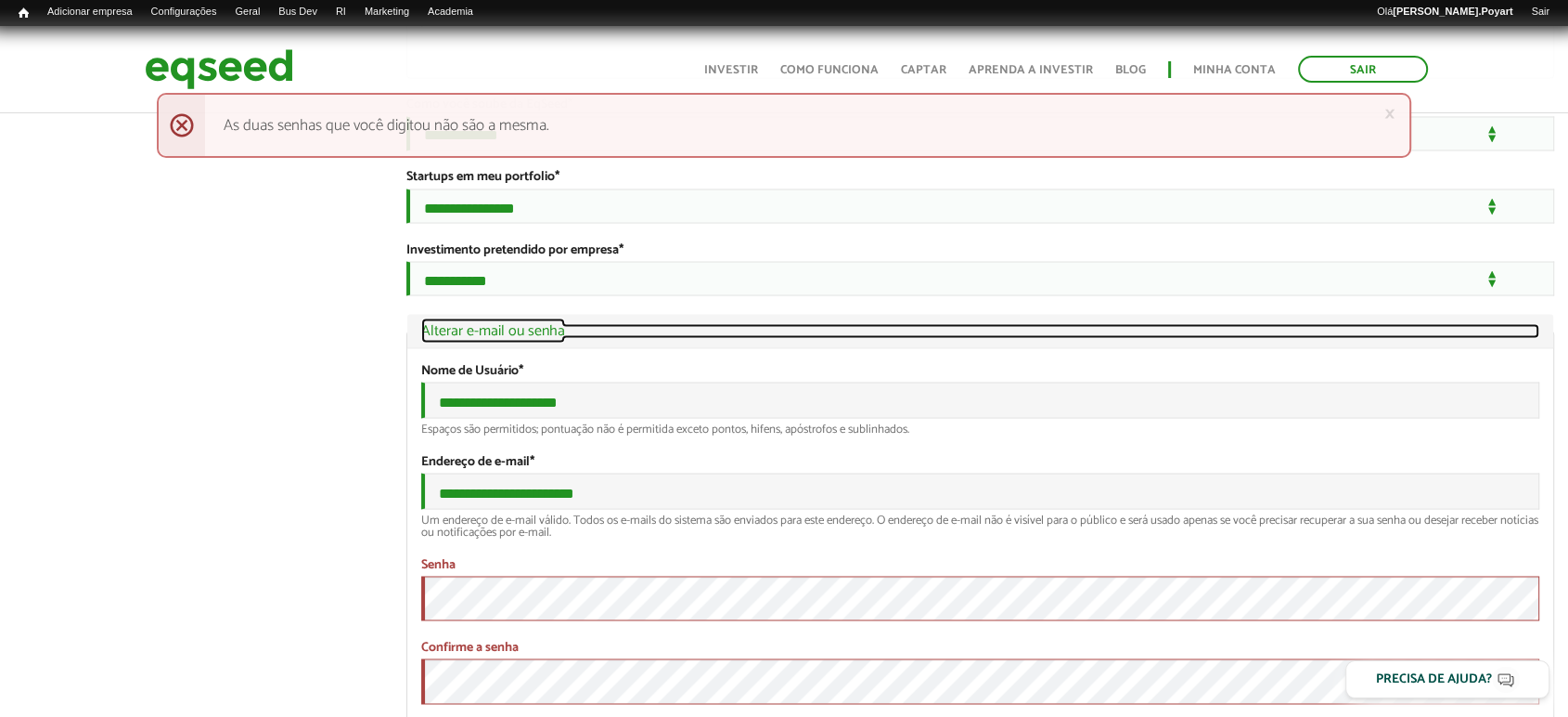
scroll to position [3797, 0]
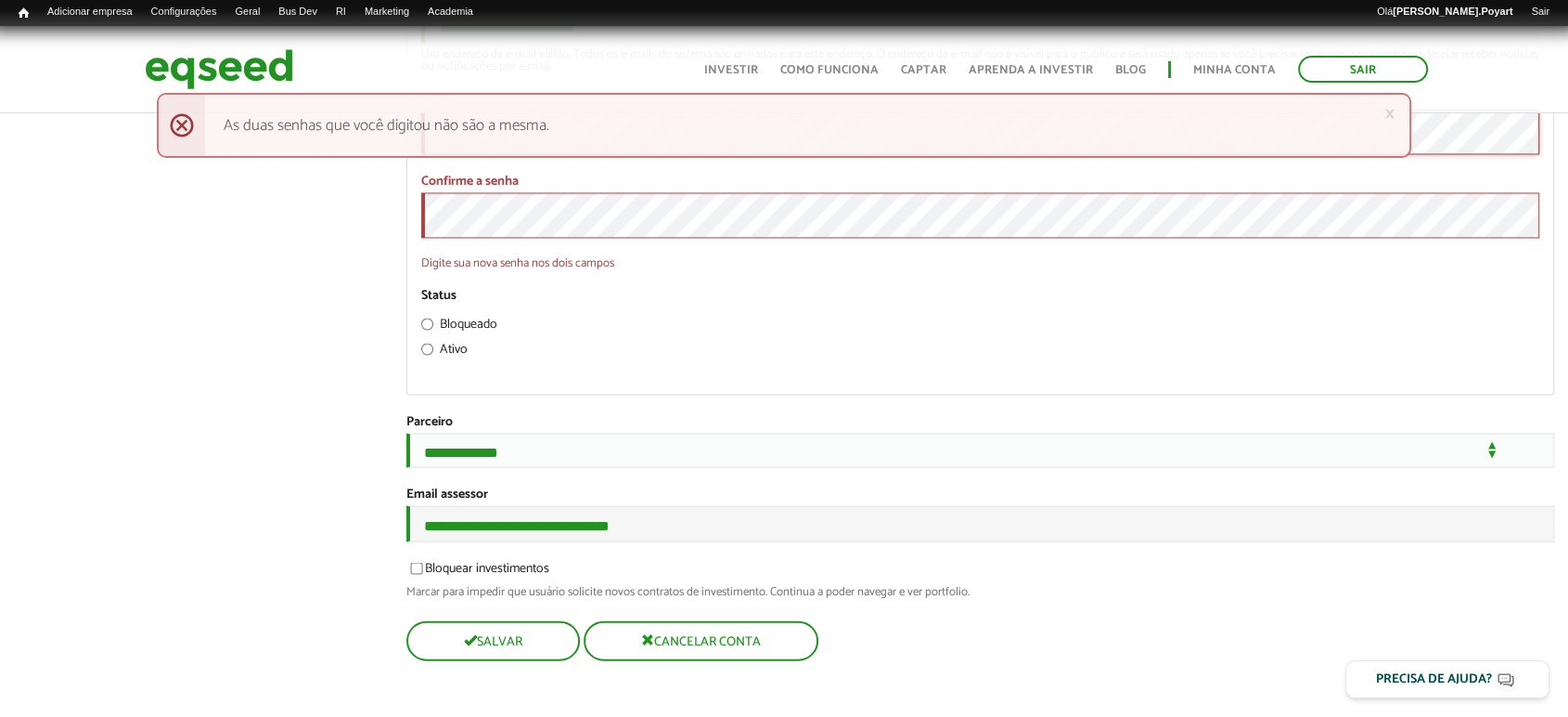
scroll to position [4086, 0]
click at [490, 636] on button "Salvar" at bounding box center [491, 640] width 170 height 36
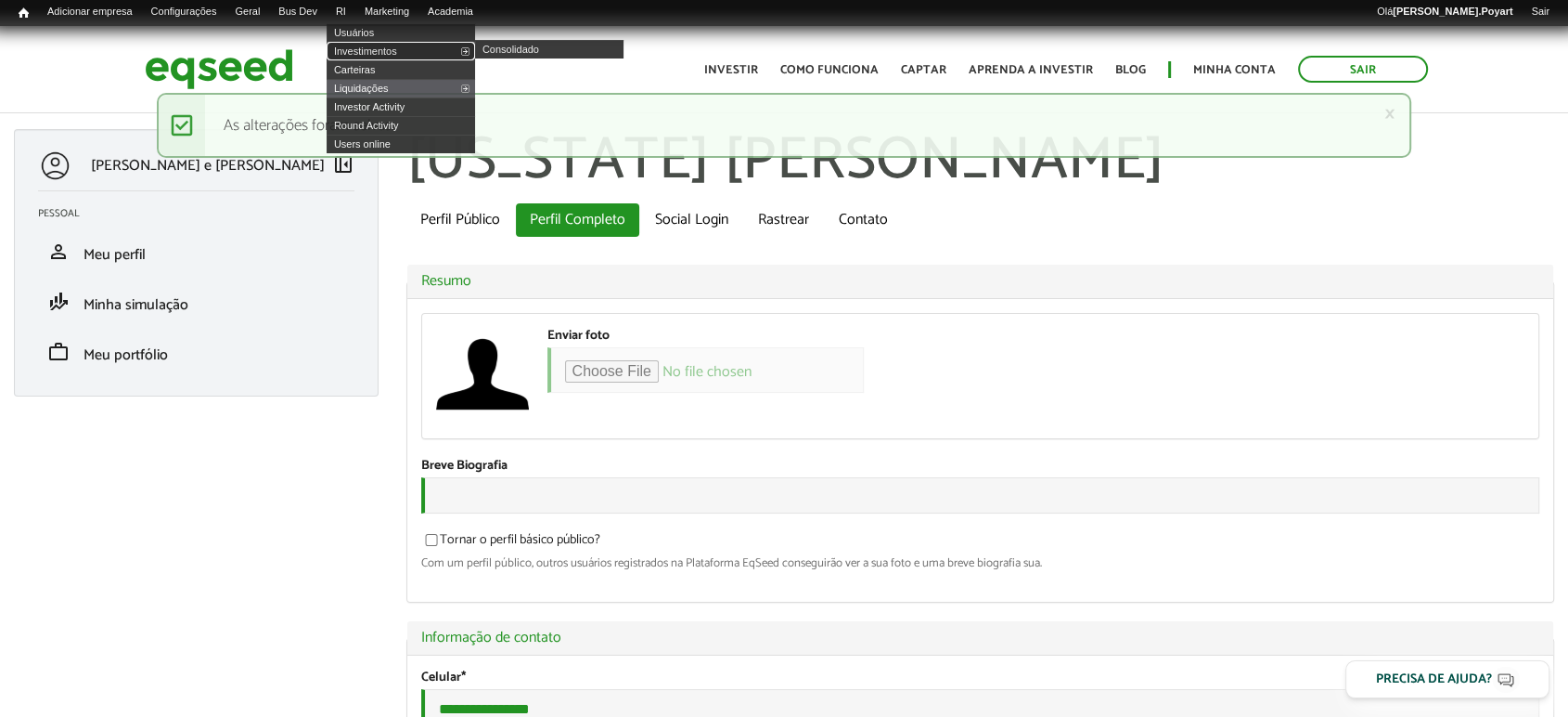
click at [368, 50] on link "Investimentos" at bounding box center [400, 50] width 148 height 18
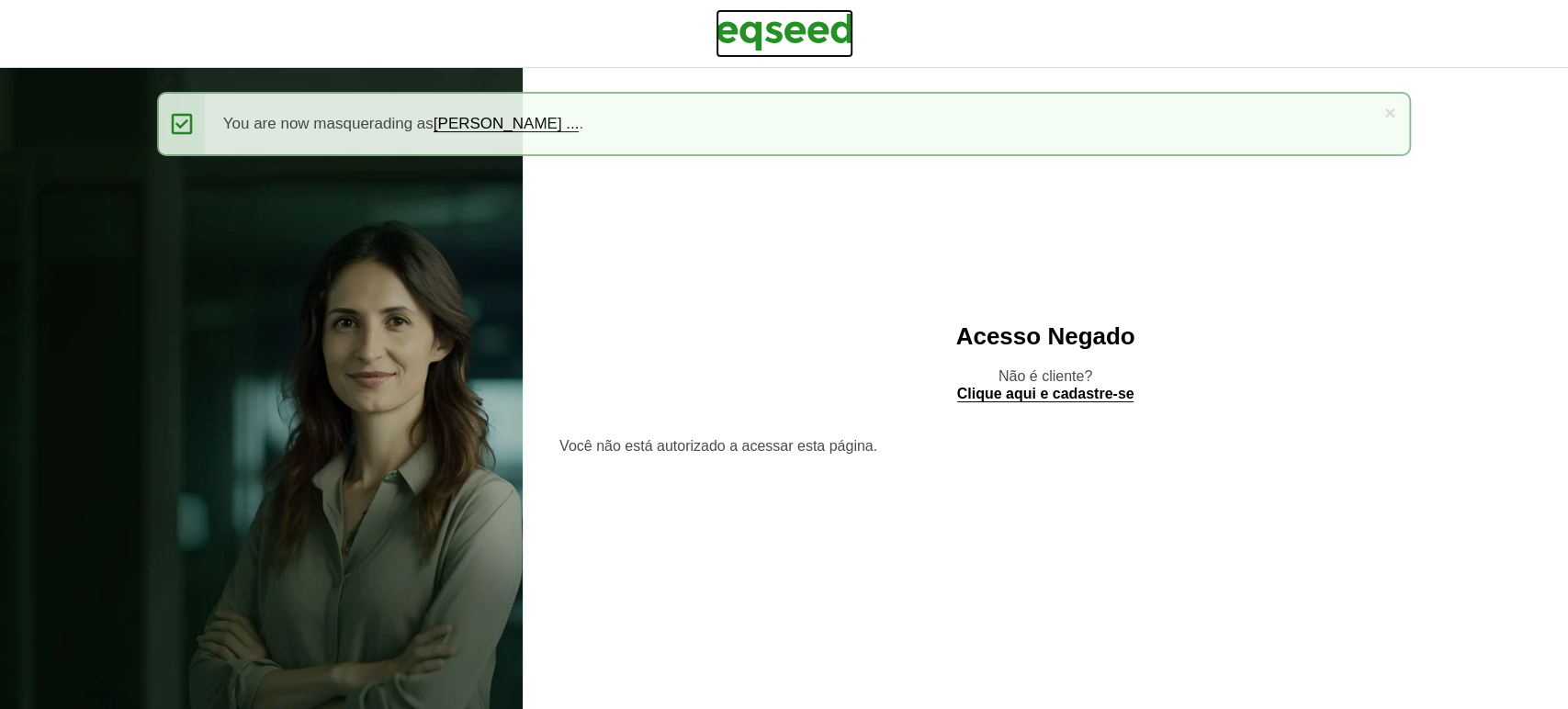
click at [767, 28] on img at bounding box center [785, 33] width 138 height 46
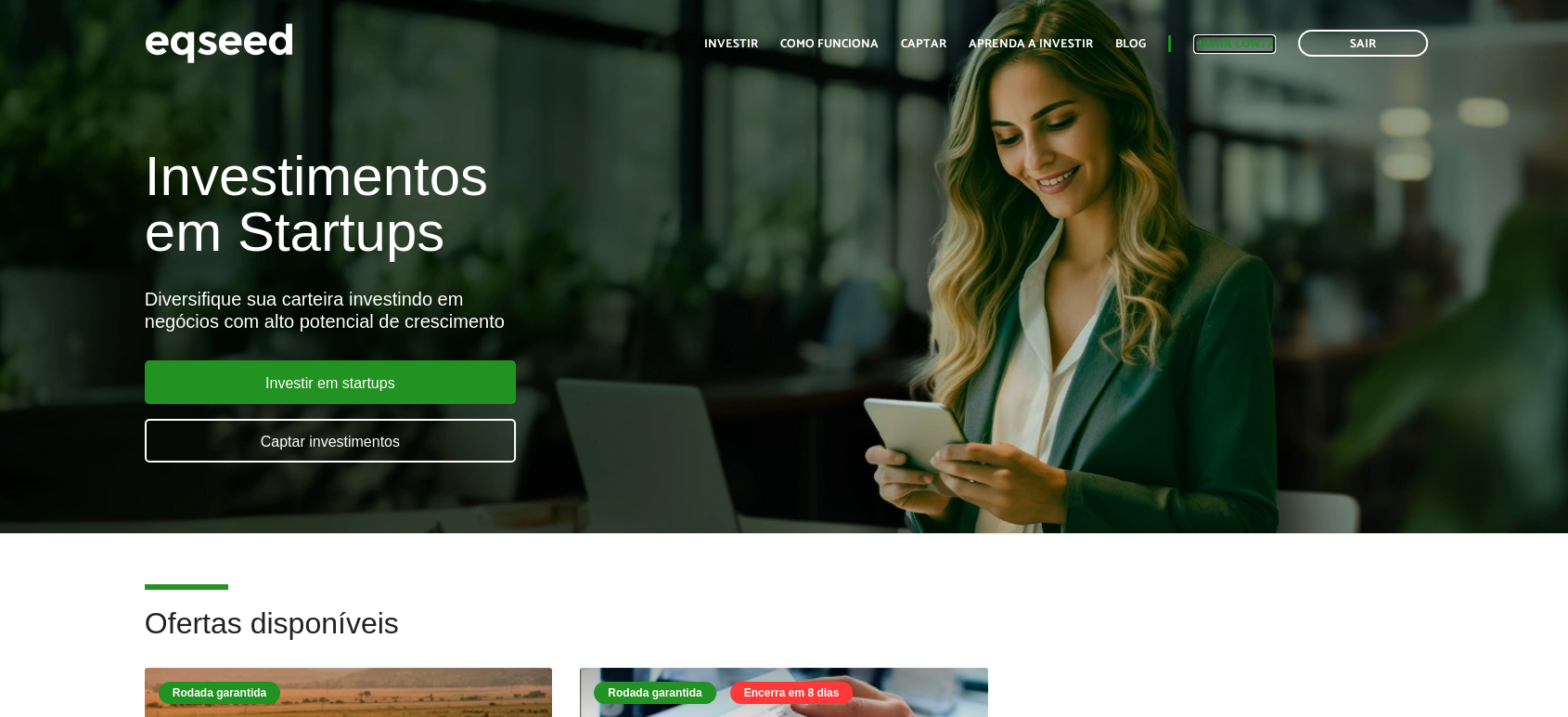
click at [1230, 43] on link "Minha conta" at bounding box center [1234, 44] width 82 height 12
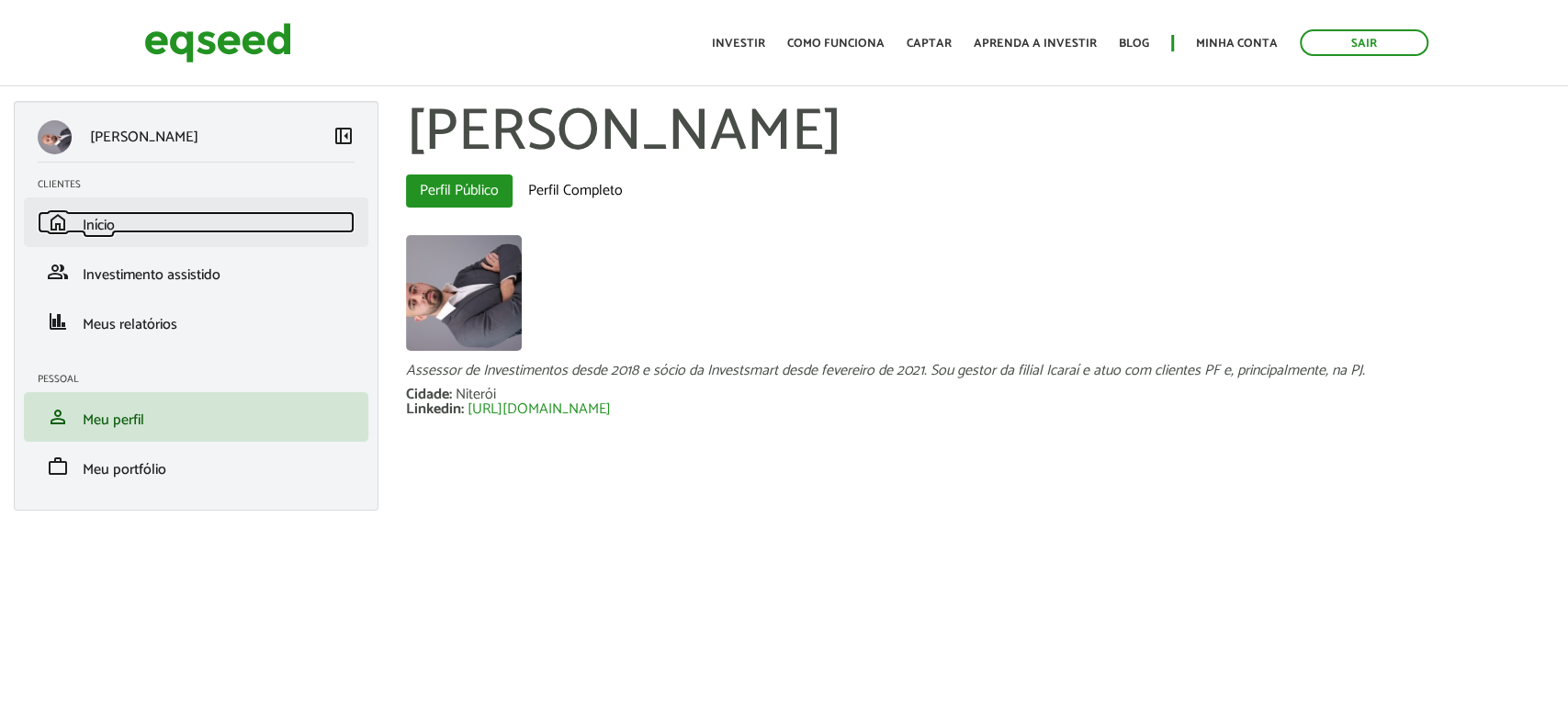
click at [117, 217] on link "home Início" at bounding box center [196, 222] width 317 height 22
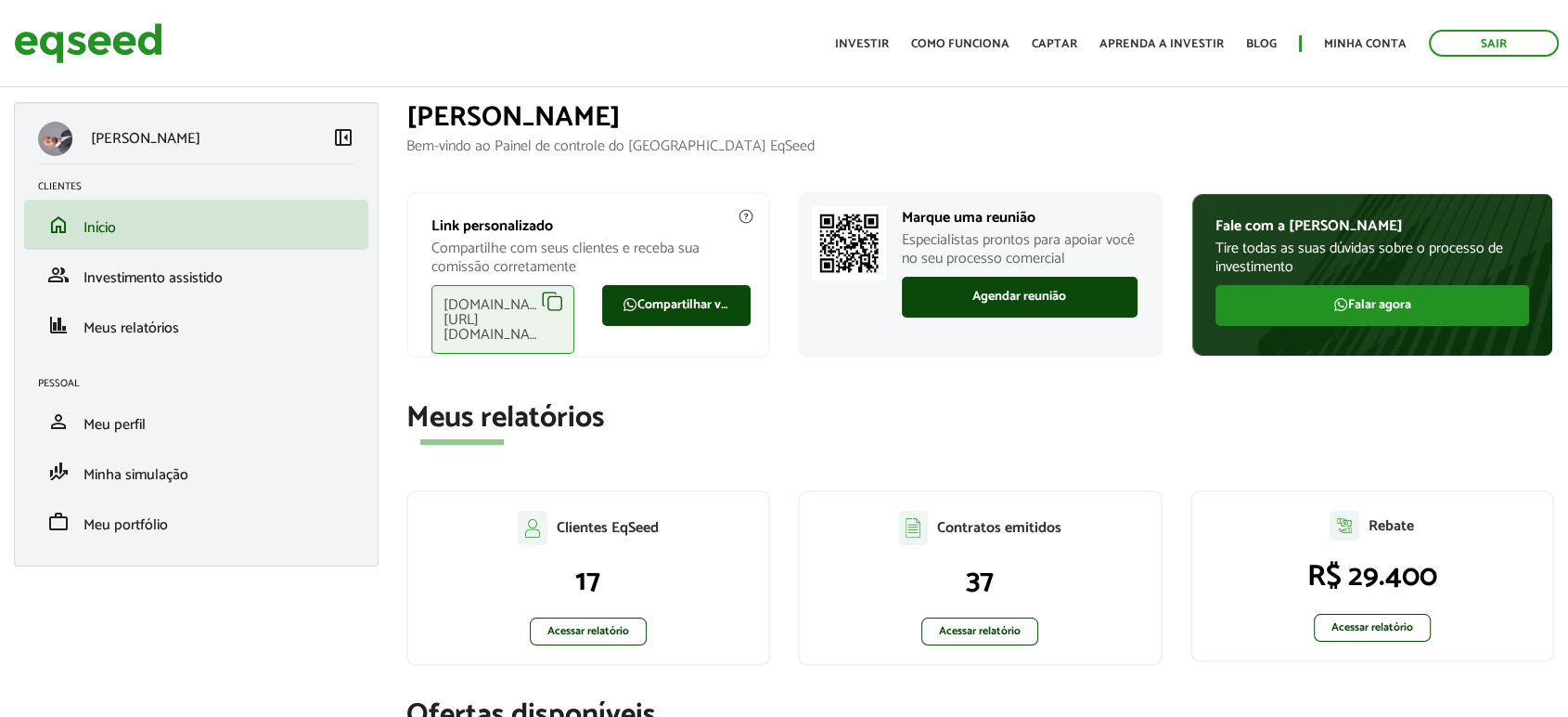
click at [552, 296] on div "eqseed.com/a/is/sergio.azevedo" at bounding box center [502, 319] width 143 height 69
click at [1445, 37] on link "Sair" at bounding box center [1494, 44] width 130 height 27
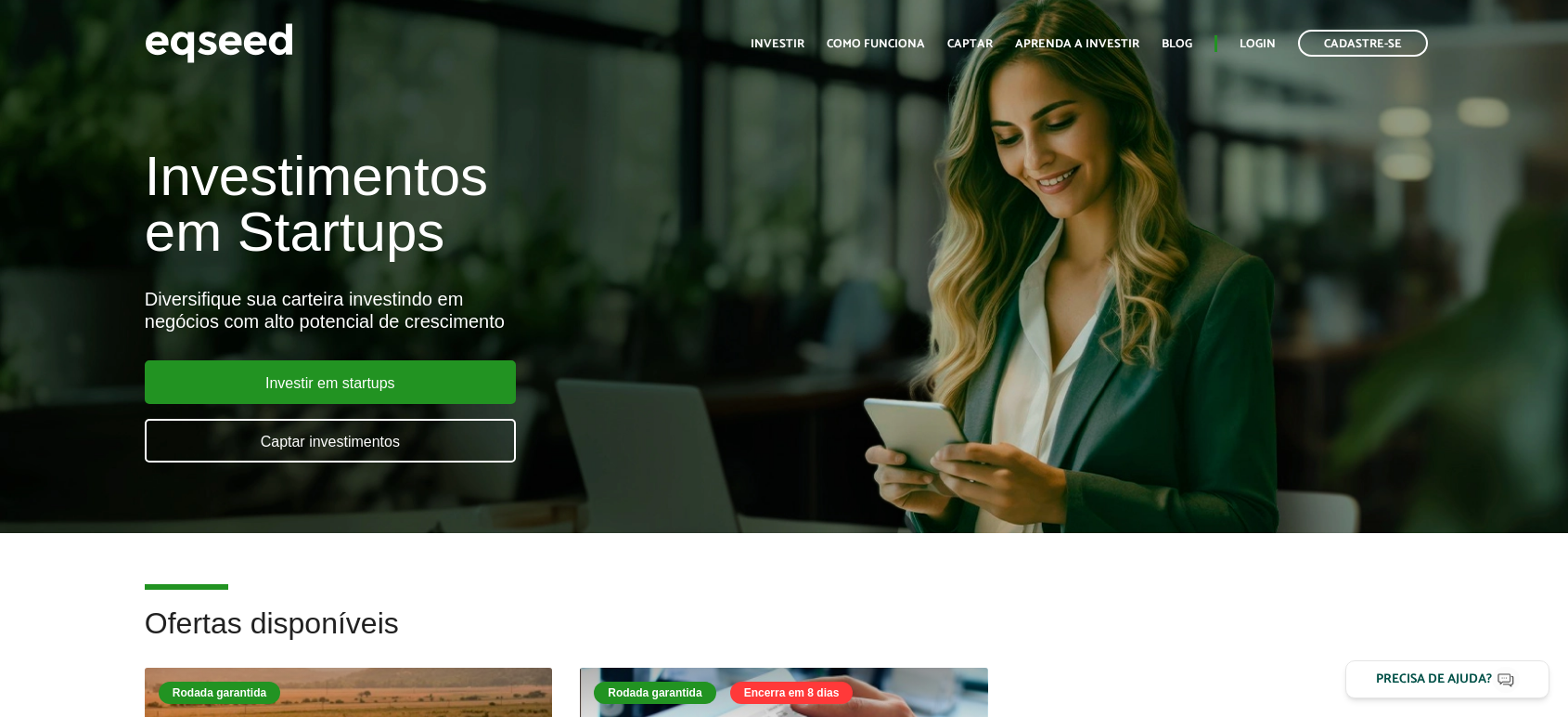
click at [1263, 42] on link "Login" at bounding box center [1258, 44] width 36 height 12
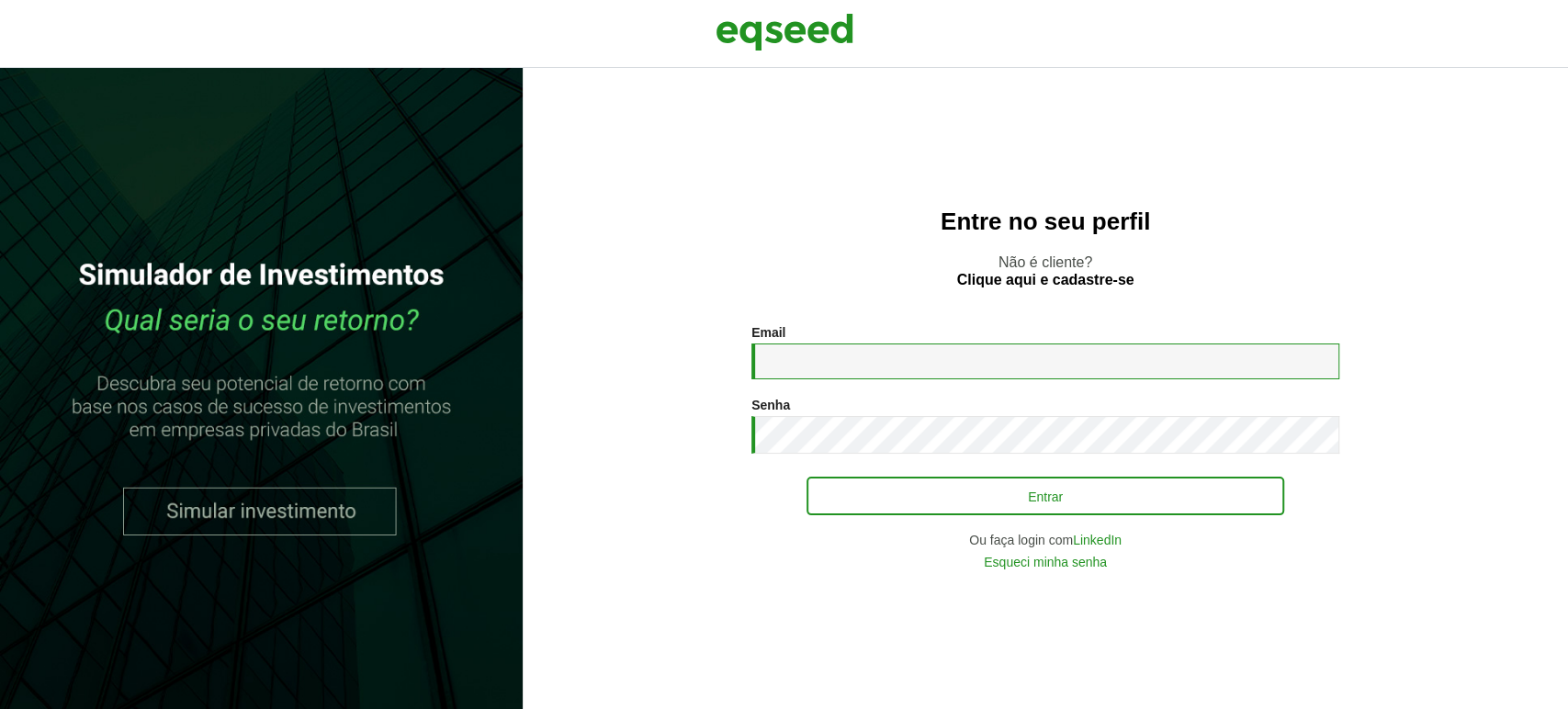
type input "**********"
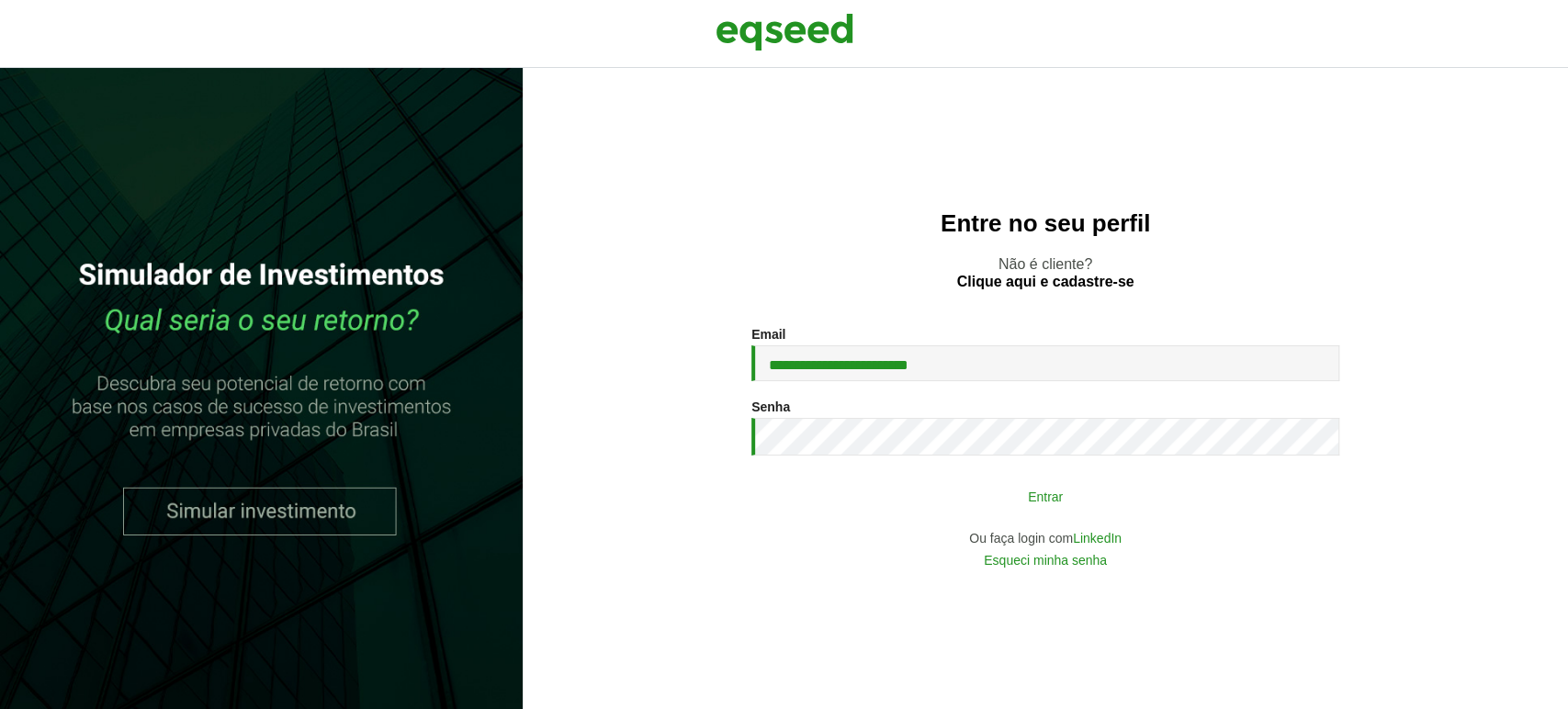
click at [858, 488] on button "Entrar" at bounding box center [1045, 496] width 478 height 35
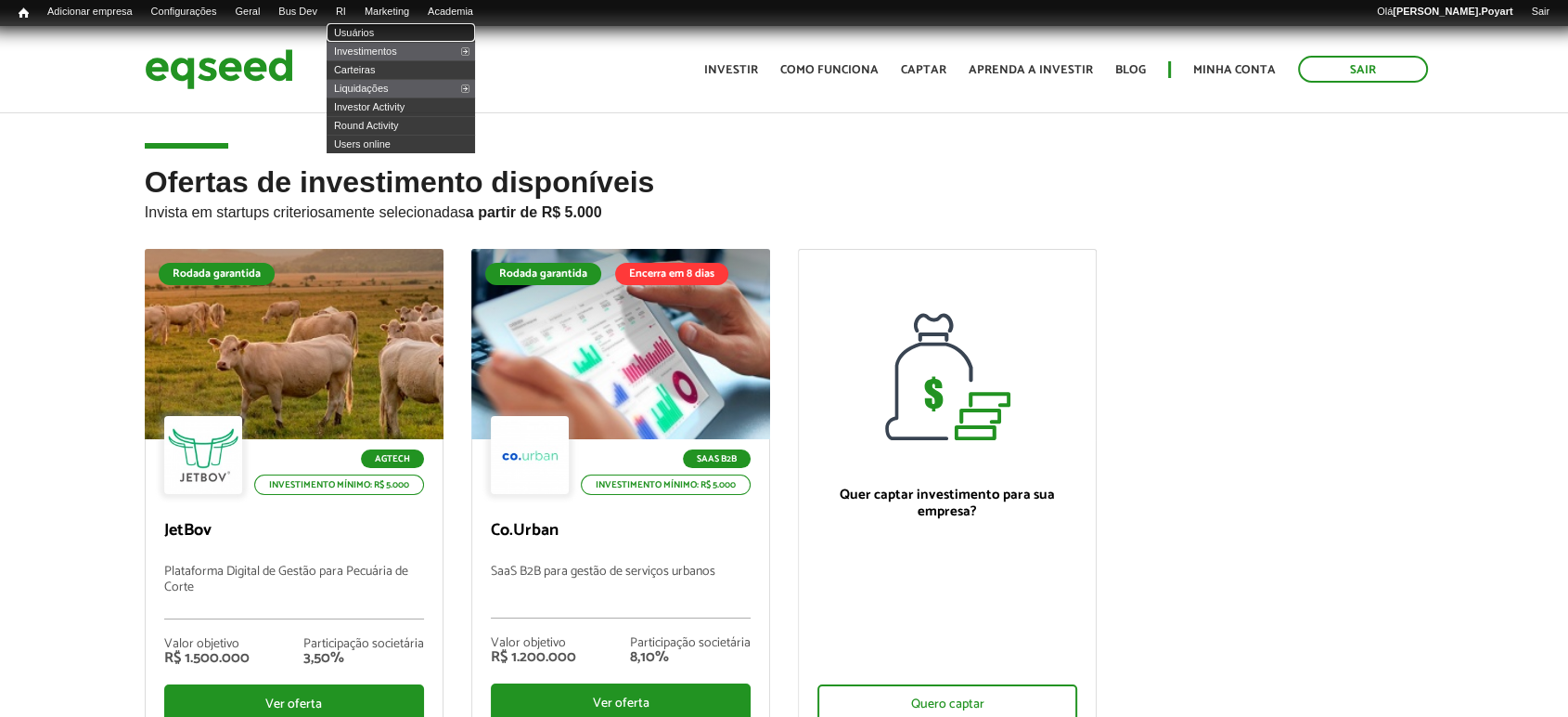
click at [376, 29] on link "Usuários" at bounding box center [400, 32] width 148 height 18
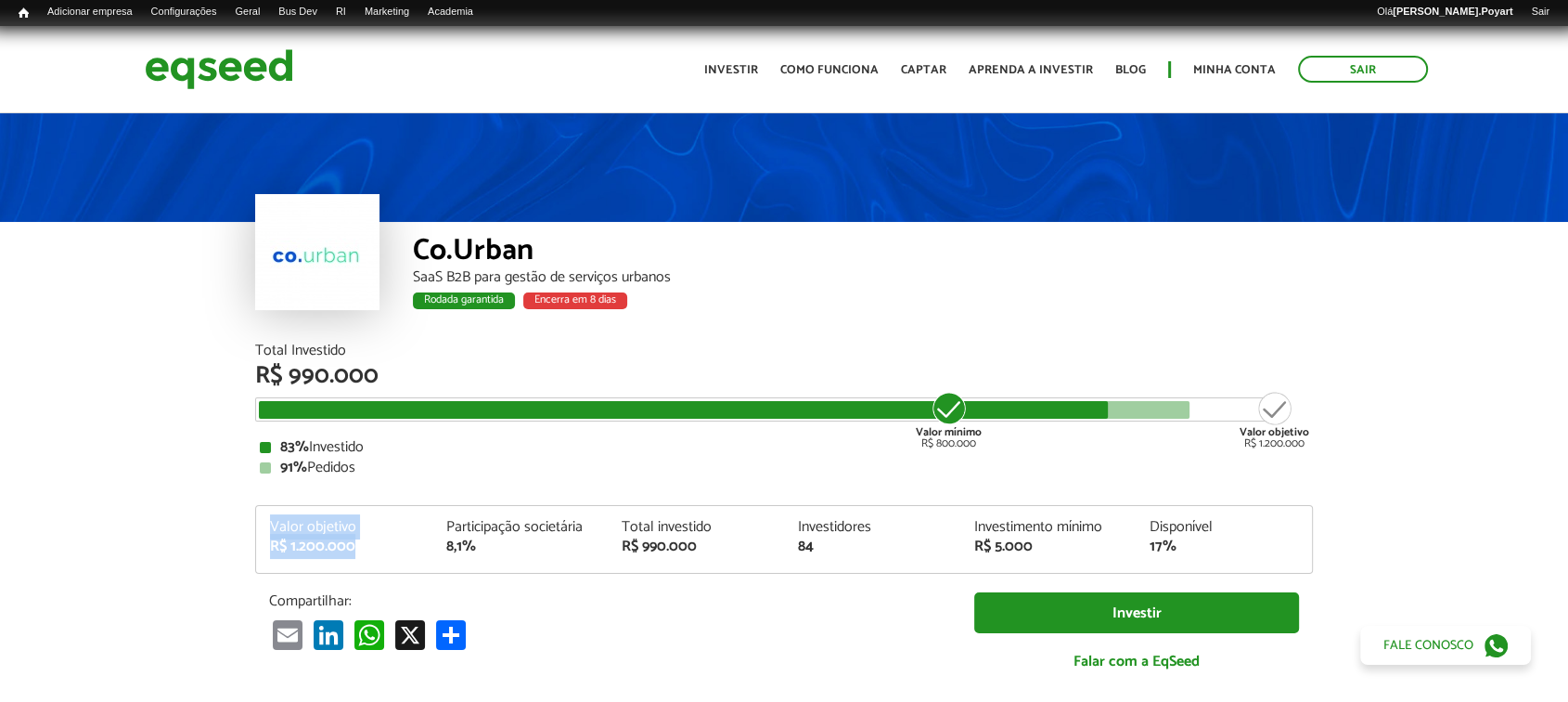
drag, startPoint x: 264, startPoint y: 516, endPoint x: 381, endPoint y: 552, distance: 122.4
click at [383, 563] on div "Valor objetivo R$ 1.200.000 Participação societária 8,1% Total investido R$ 990…" at bounding box center [784, 539] width 1058 height 69
drag, startPoint x: 443, startPoint y: 526, endPoint x: 507, endPoint y: 548, distance: 67.7
click at [508, 556] on div "Valor objetivo R$ 1.200.000 Participação societária 8,1% Total investido R$ 990…" at bounding box center [784, 546] width 1056 height 53
drag, startPoint x: 620, startPoint y: 527, endPoint x: 734, endPoint y: 553, distance: 116.9
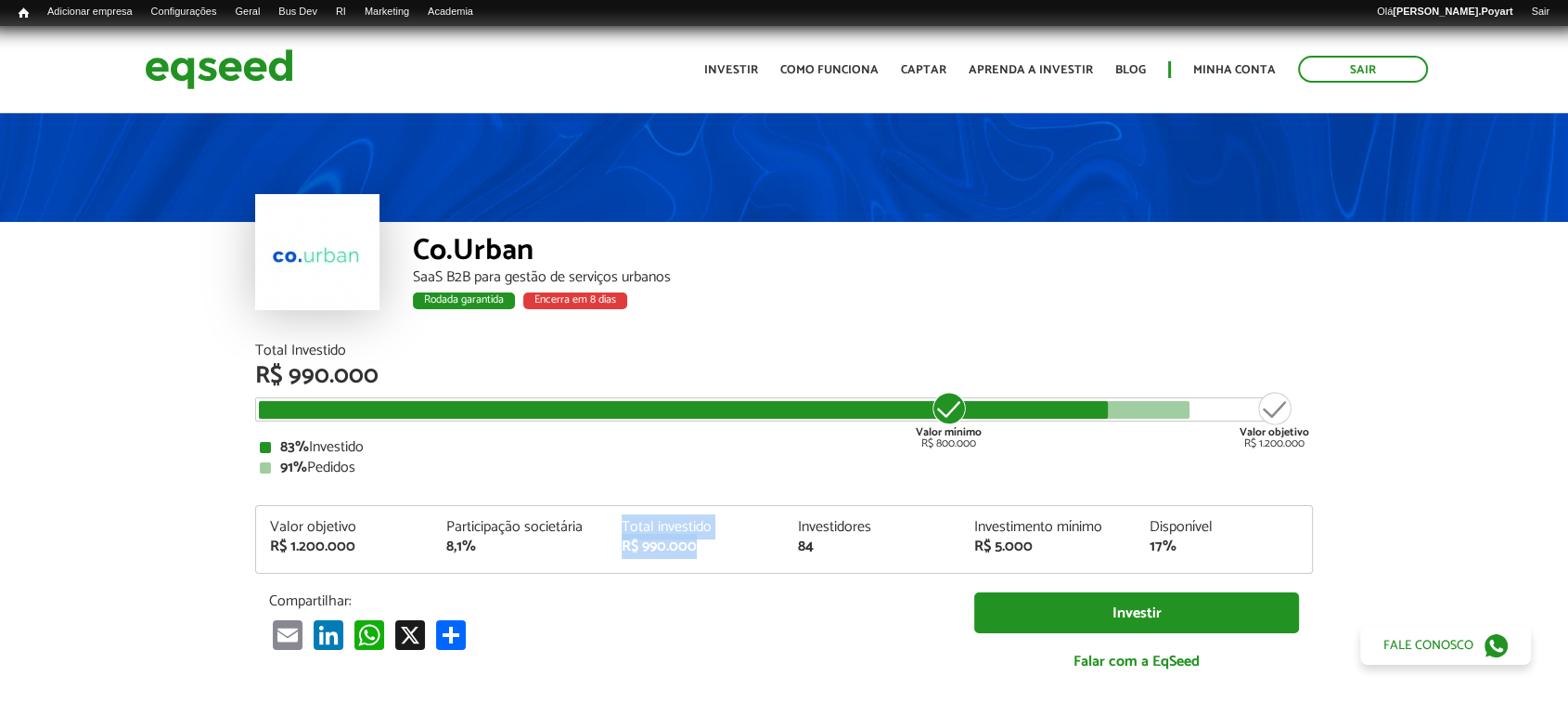
click at [734, 555] on div "Valor objetivo R$ 1.200.000 Participação societária 8,1% Total investido R$ 990…" at bounding box center [784, 546] width 1056 height 53
drag, startPoint x: 794, startPoint y: 517, endPoint x: 861, endPoint y: 566, distance: 83.0
click at [877, 561] on div "Valor objetivo R$ 1.200.000 Participação societária 8,1% Total investido R$ 990…" at bounding box center [784, 539] width 1058 height 69
drag, startPoint x: 1146, startPoint y: 531, endPoint x: 1196, endPoint y: 548, distance: 52.8
click at [1196, 548] on div "Disponível 17%" at bounding box center [1224, 536] width 176 height 34
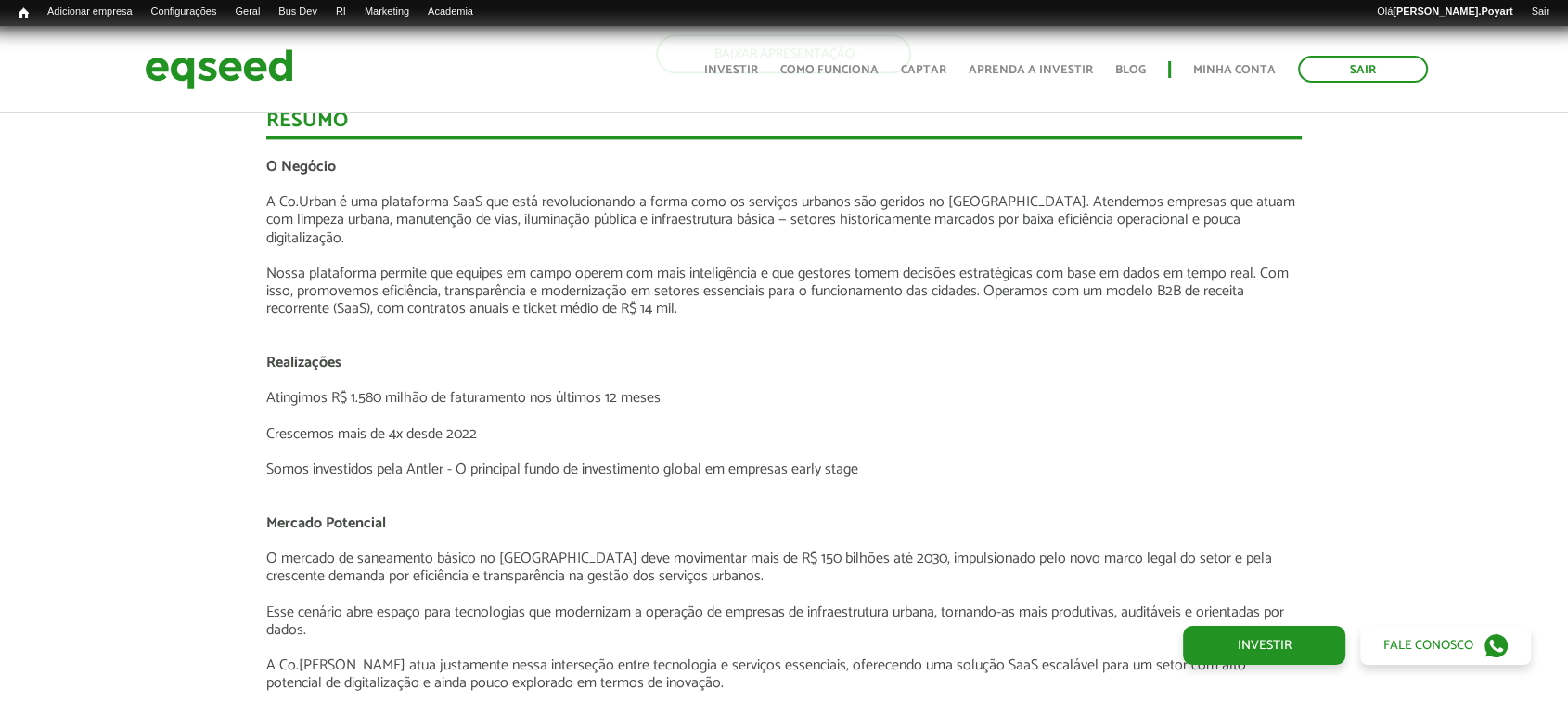
scroll to position [2371, 0]
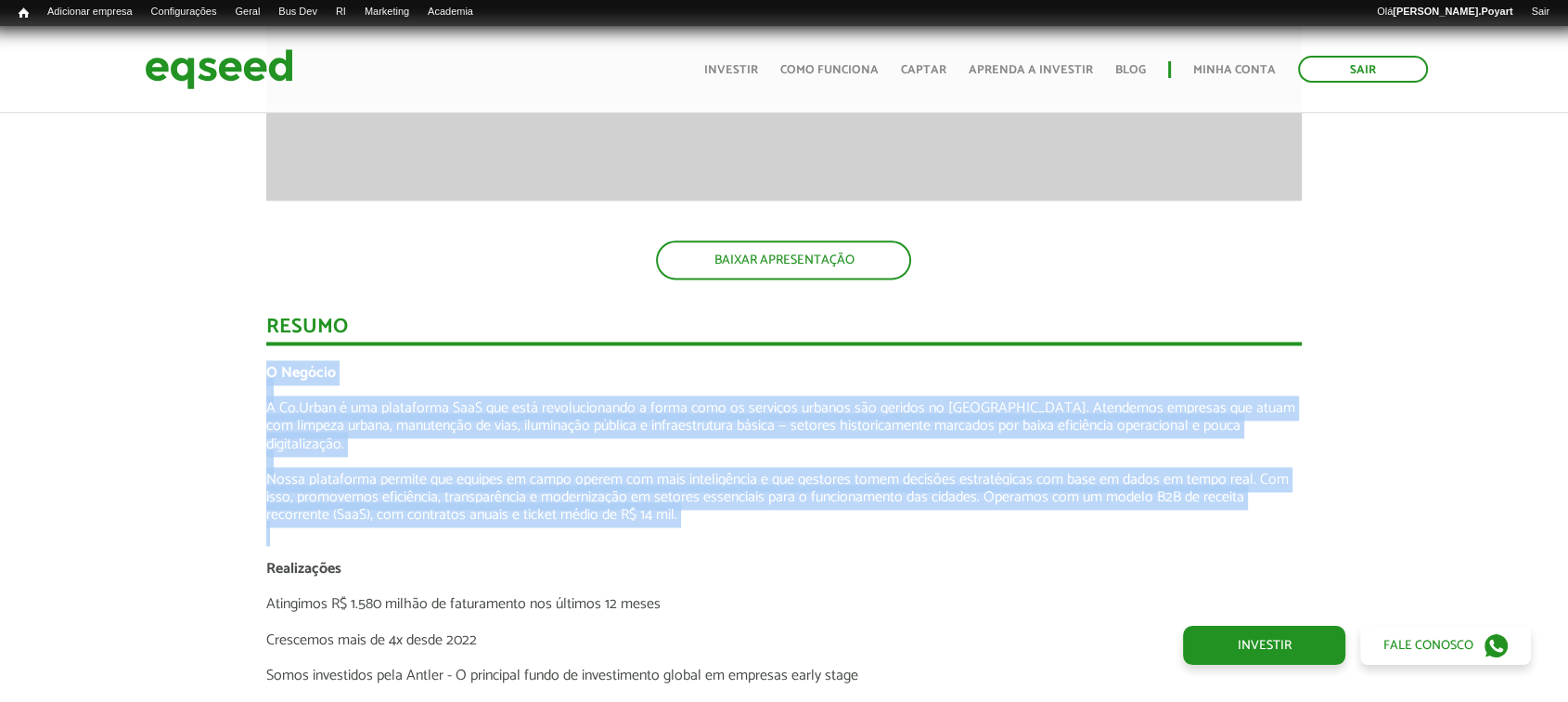
drag, startPoint x: 243, startPoint y: 369, endPoint x: 624, endPoint y: 508, distance: 405.6
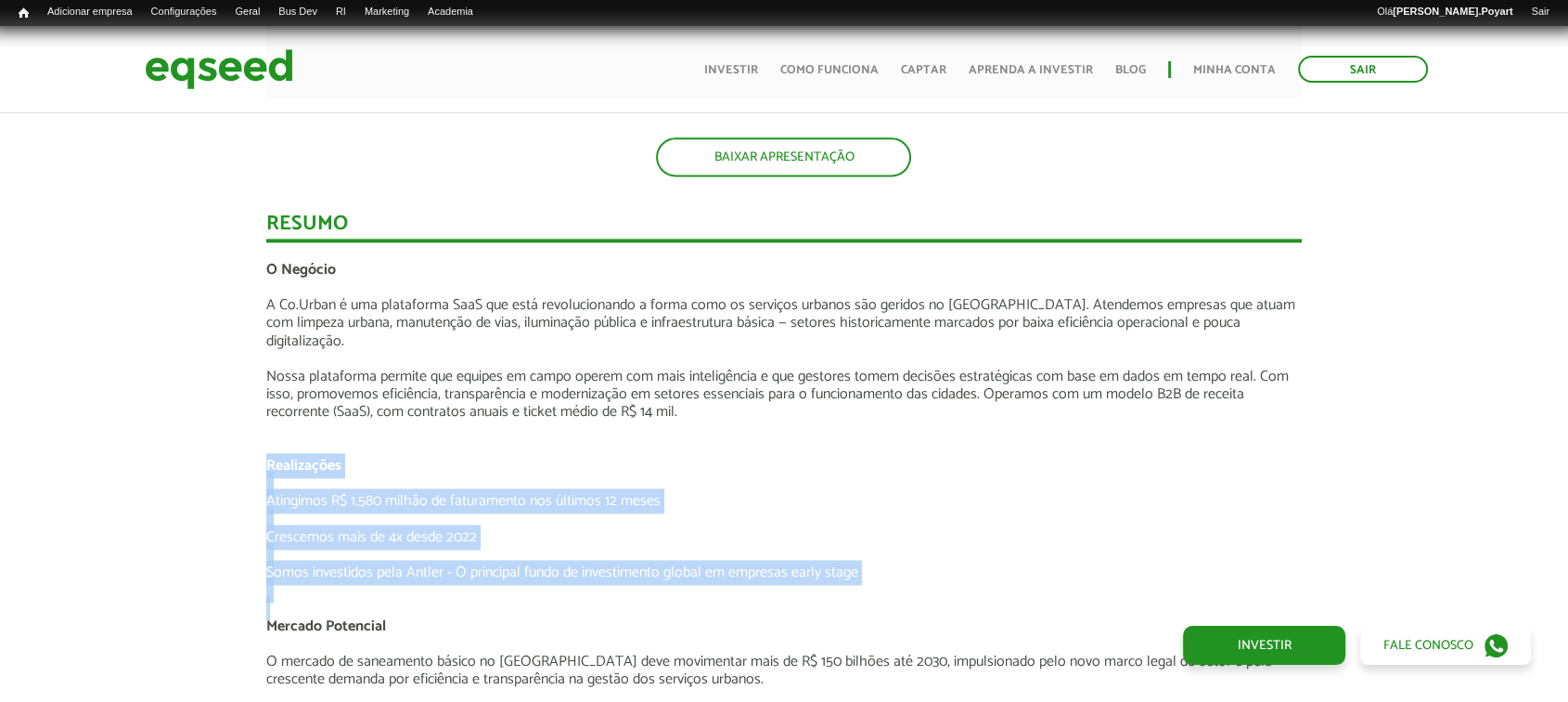
drag, startPoint x: 224, startPoint y: 445, endPoint x: 905, endPoint y: 575, distance: 693.3
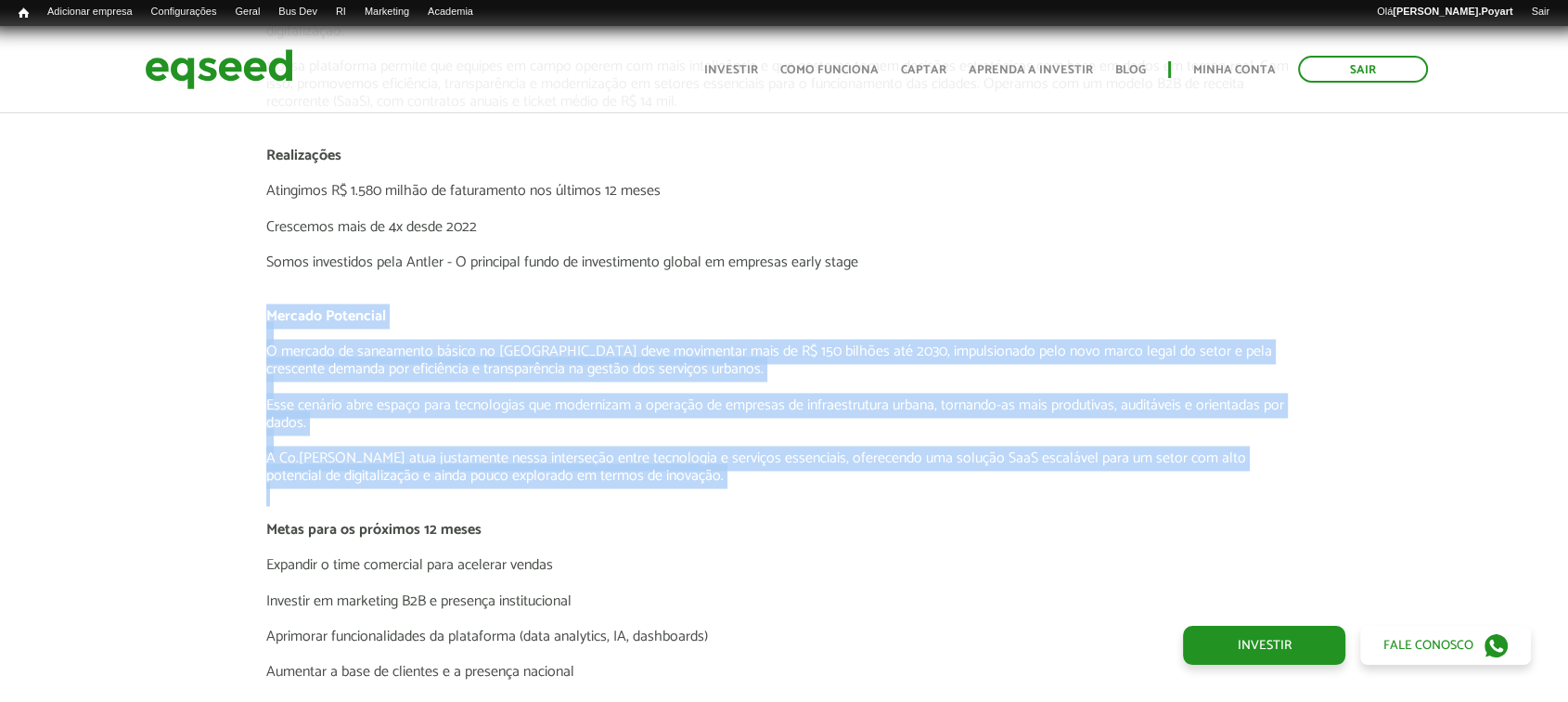
drag, startPoint x: 241, startPoint y: 294, endPoint x: 910, endPoint y: 478, distance: 693.8
click at [917, 482] on div "Novidades Análise da oferta Bate-papo sobre a oferta Depoimento Antler | Invest…" at bounding box center [784, 440] width 1596 height 3520
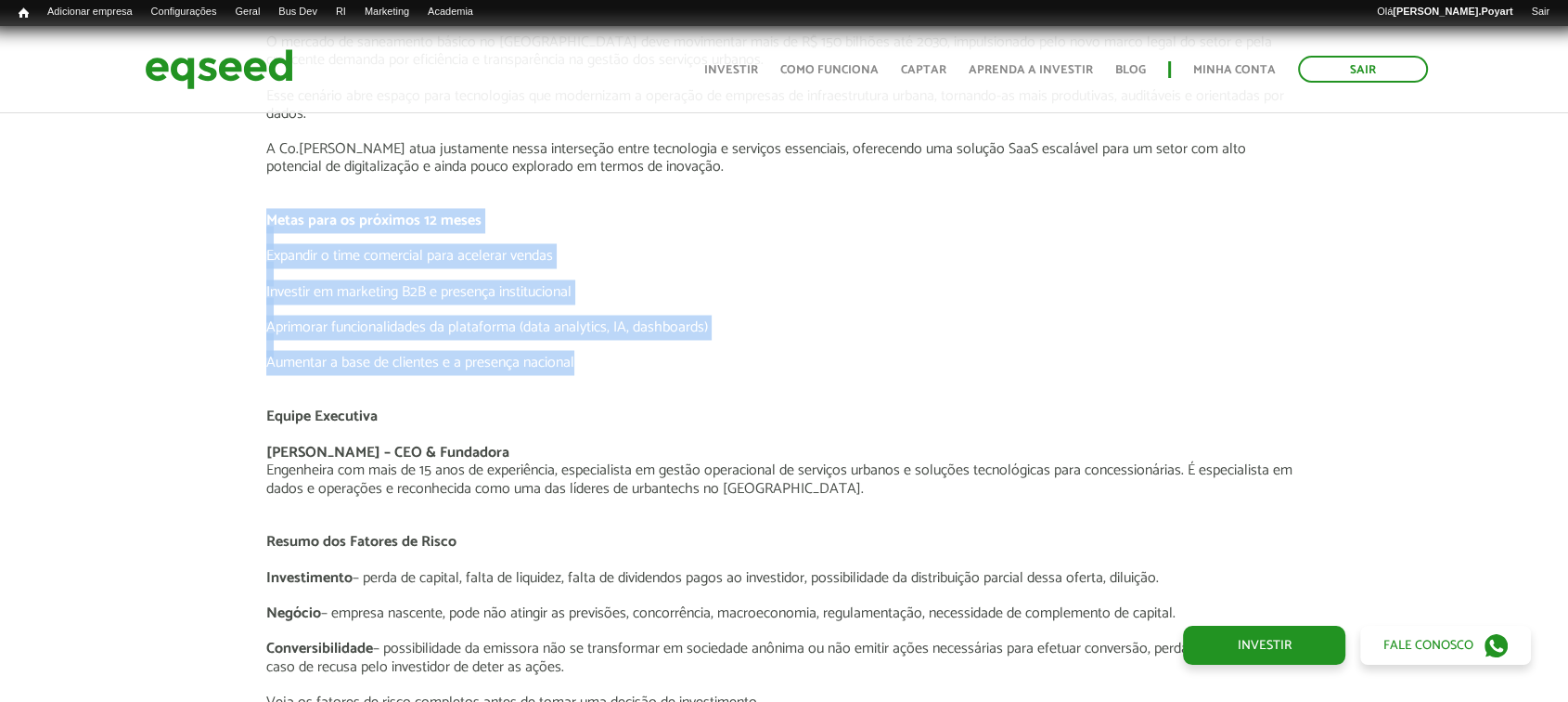
drag, startPoint x: 257, startPoint y: 206, endPoint x: 735, endPoint y: 332, distance: 494.3
click at [773, 339] on div "Novidades Análise da oferta Bate-papo sobre a oferta Depoimento Antler | Invest…" at bounding box center [784, 131] width 1065 height 3520
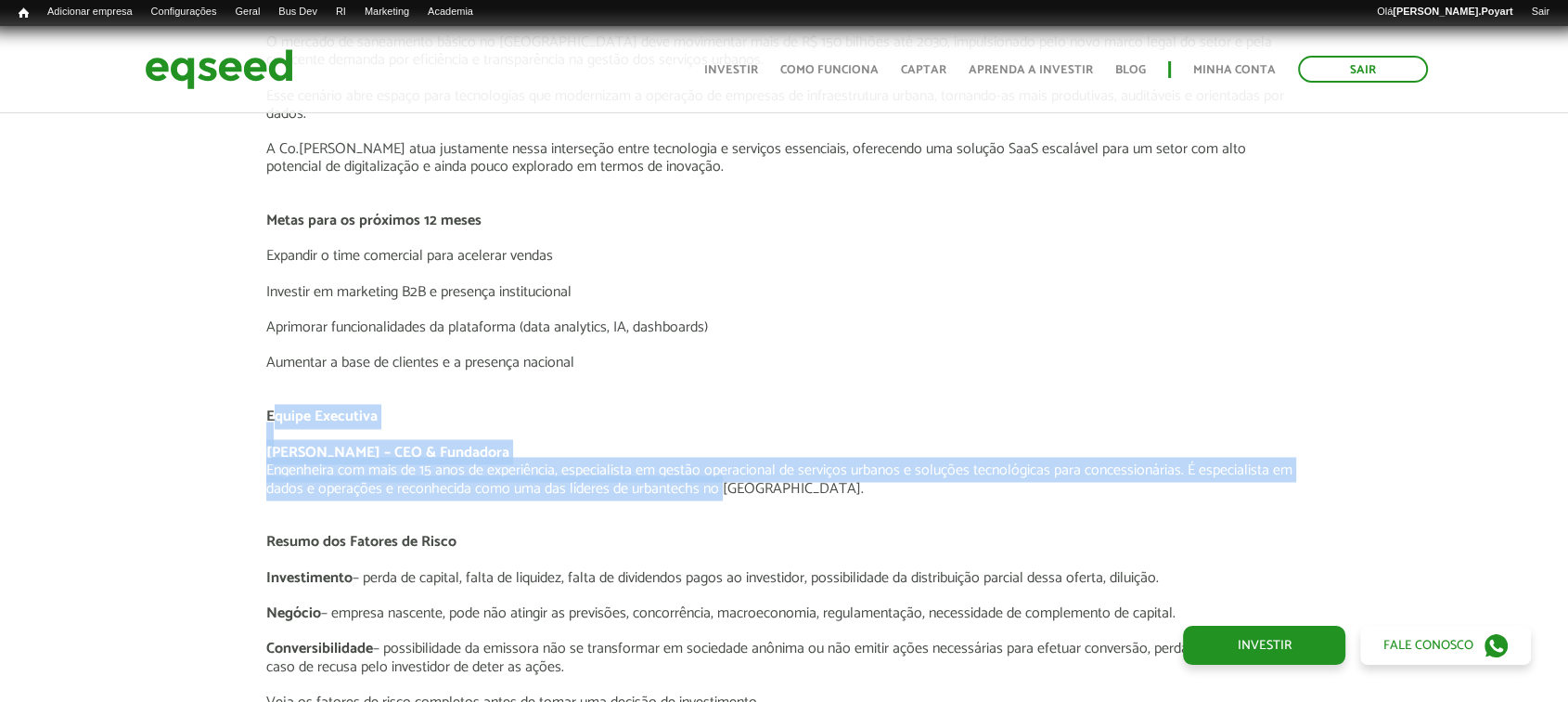
drag, startPoint x: 271, startPoint y: 399, endPoint x: 716, endPoint y: 466, distance: 450.0
click at [716, 466] on div "O Negócio A Co.Urban é uma plataforma SaaS que está revolucionando a forma como…" at bounding box center [784, 176] width 1037 height 1069
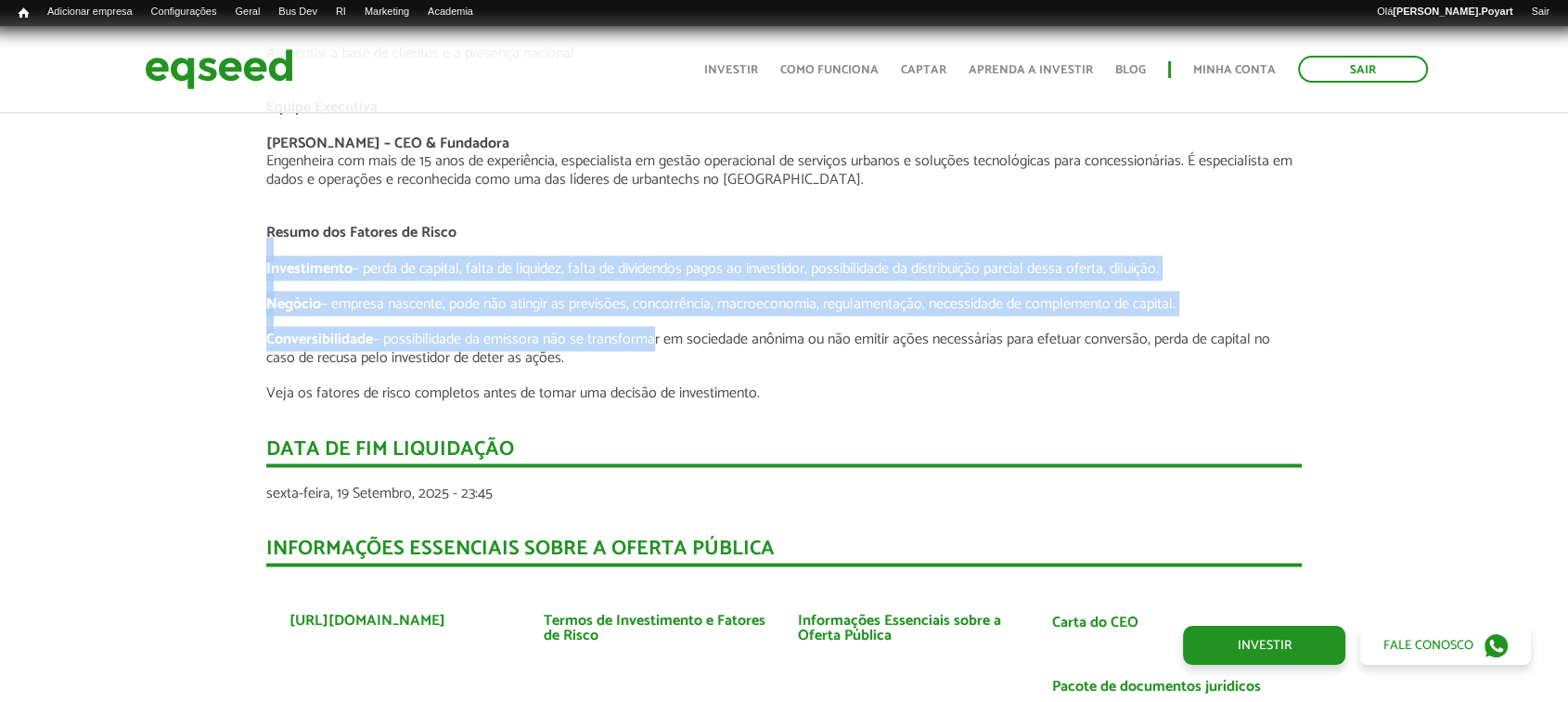
drag, startPoint x: 297, startPoint y: 230, endPoint x: 649, endPoint y: 308, distance: 360.5
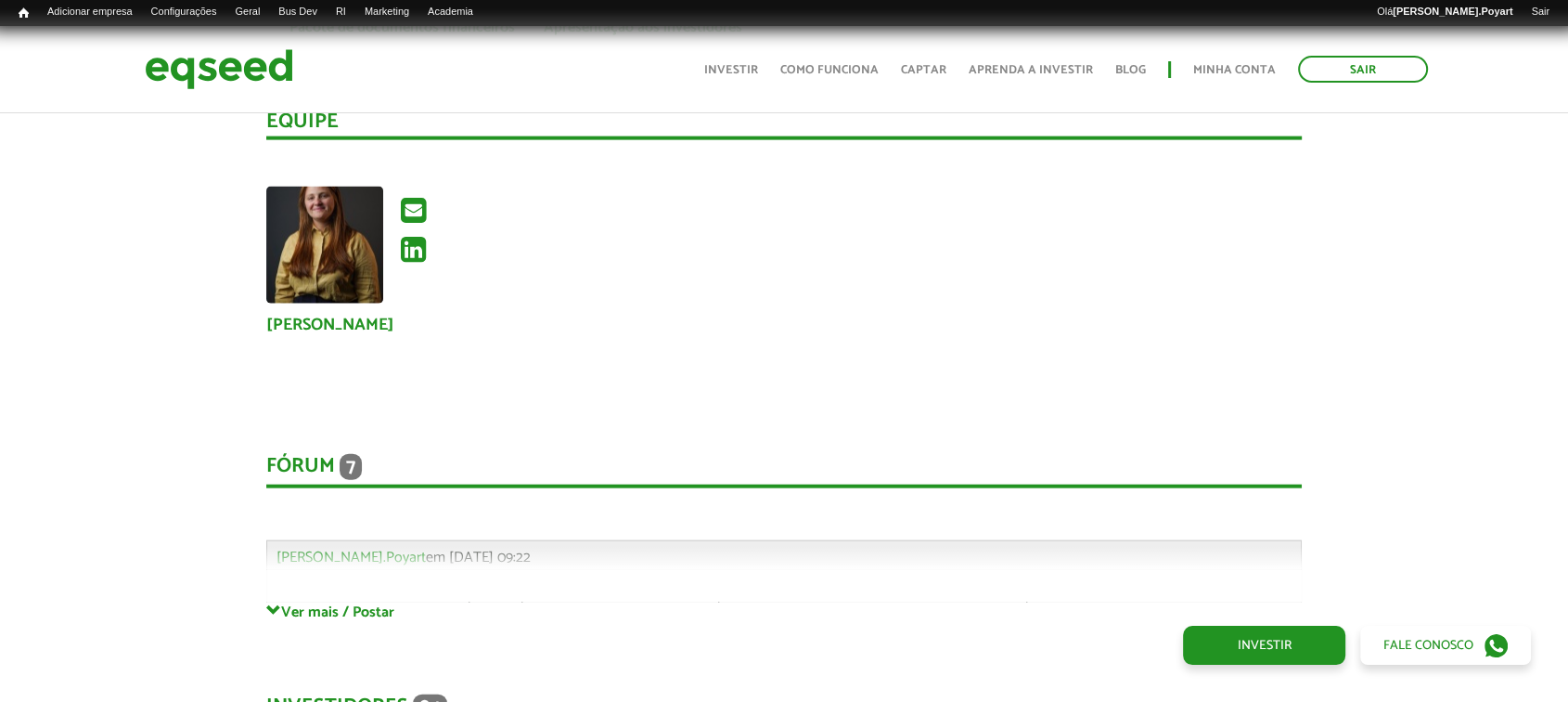
scroll to position [4433, 0]
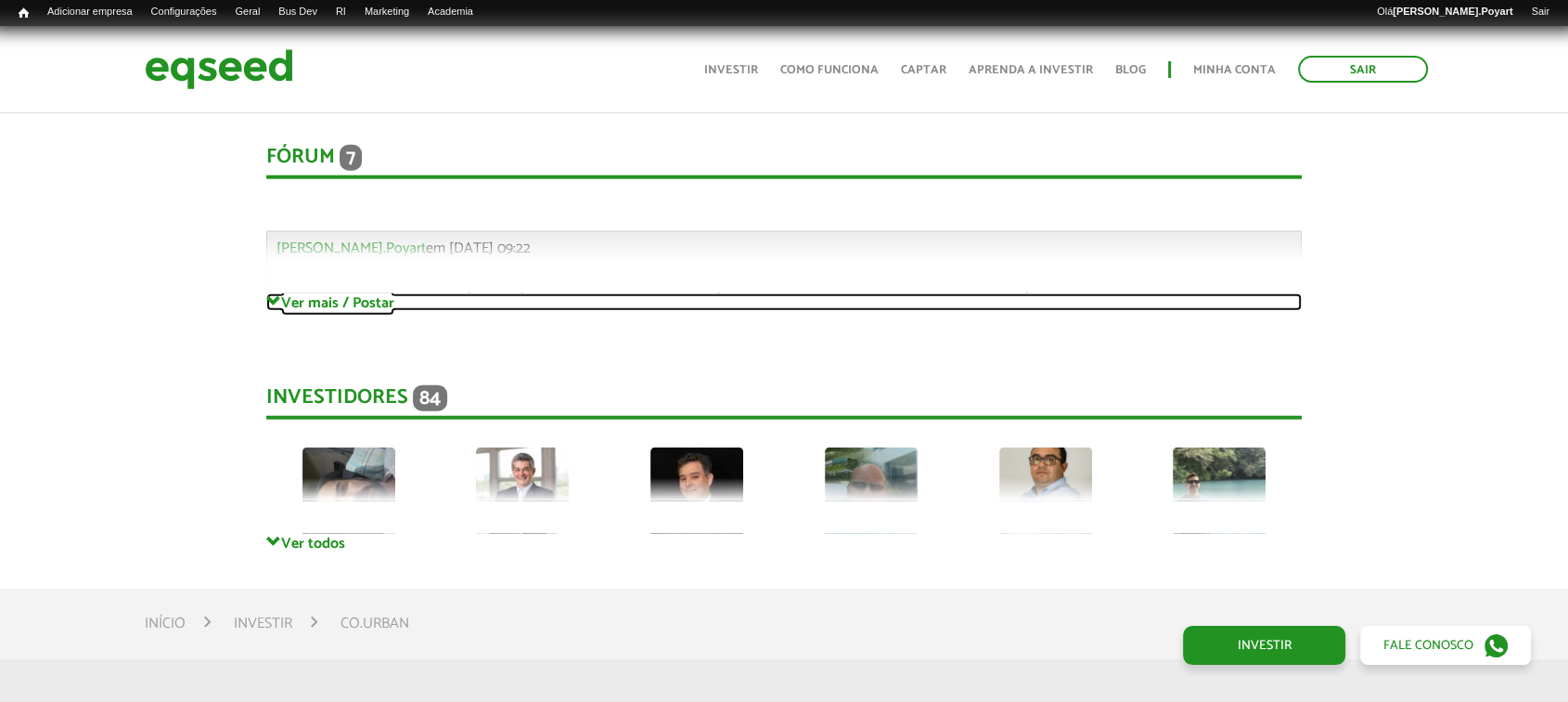
click at [292, 293] on link "Ver mais / Postar" at bounding box center [784, 302] width 1037 height 17
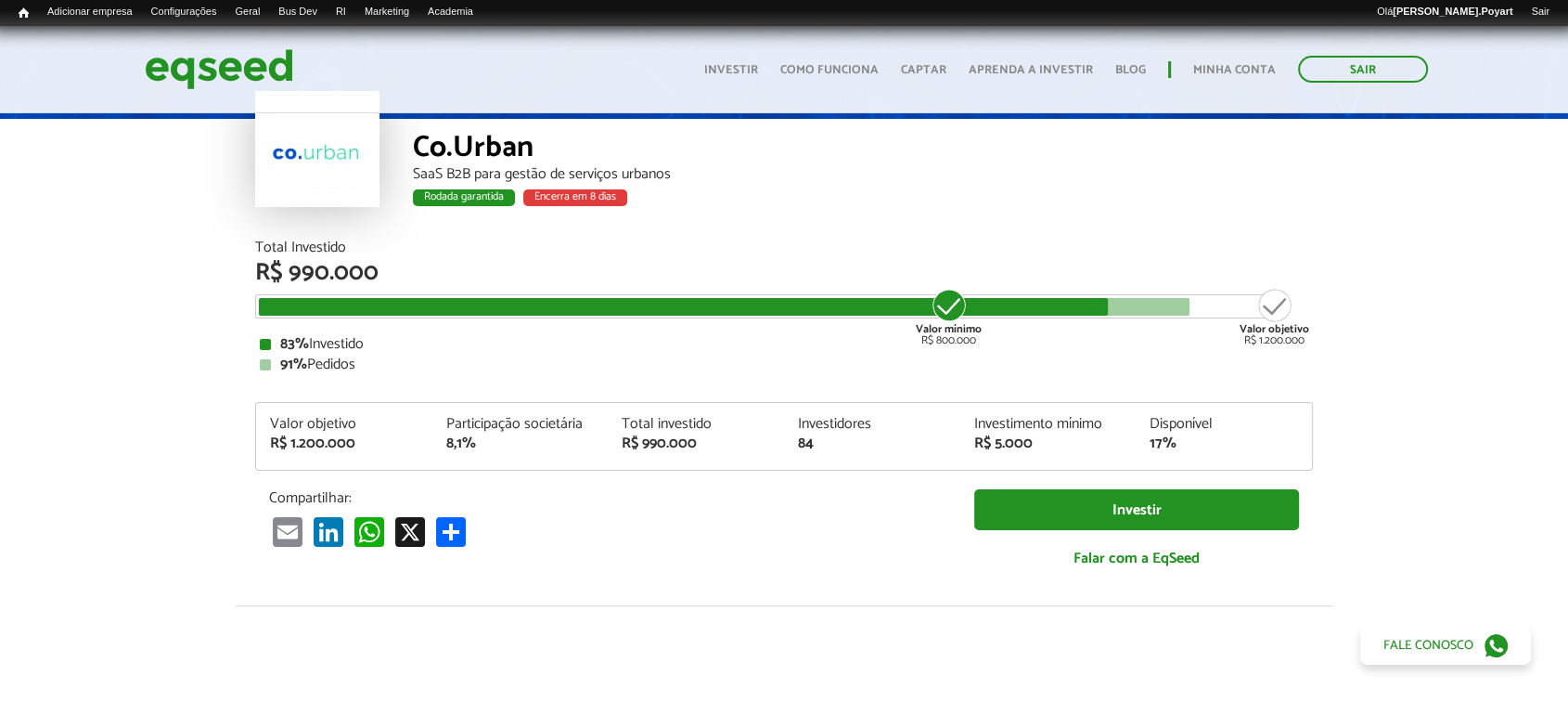
scroll to position [0, 0]
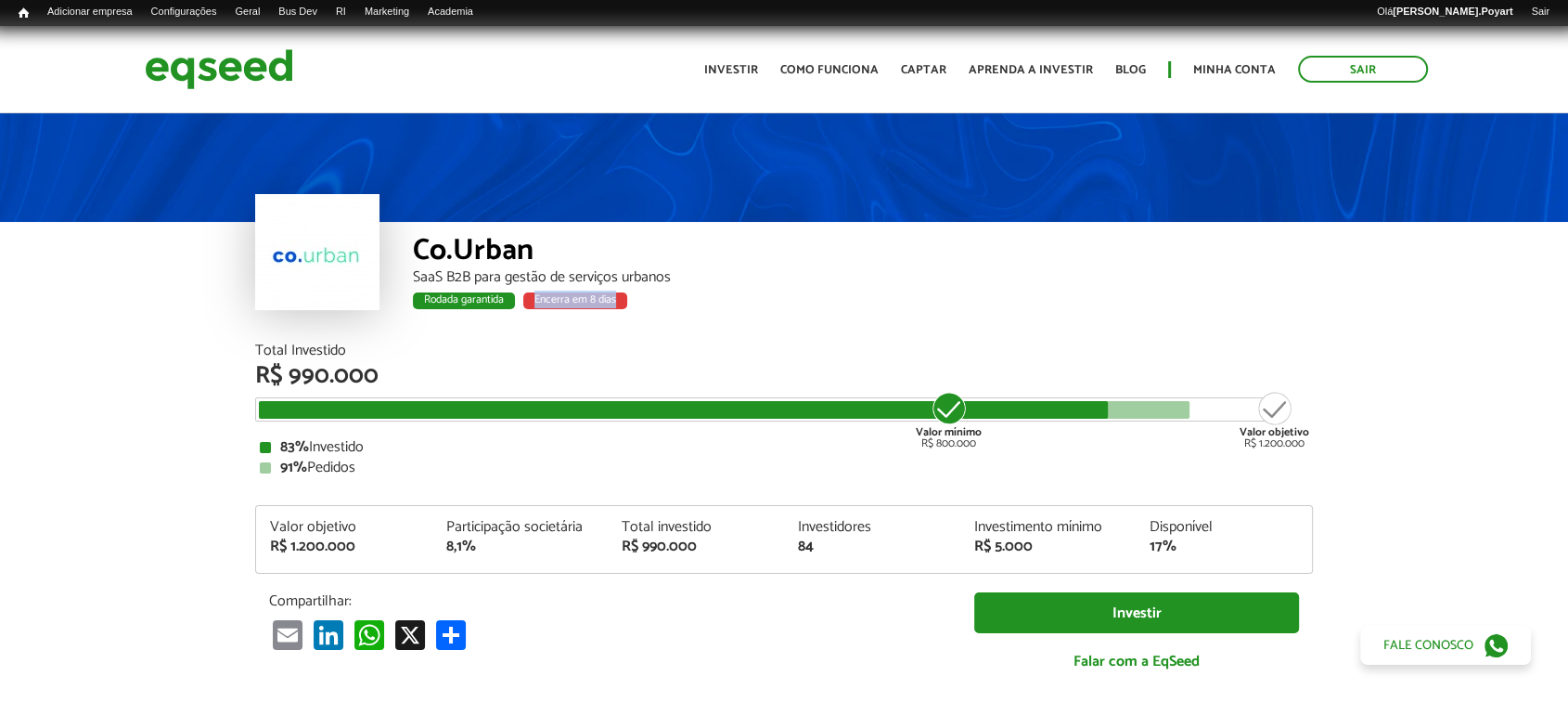
drag, startPoint x: 529, startPoint y: 298, endPoint x: 619, endPoint y: 295, distance: 90.0
click at [619, 295] on div "Encerra em 8 dias" at bounding box center [575, 300] width 104 height 16
click at [610, 301] on div "Encerra em 8 dias" at bounding box center [575, 300] width 104 height 16
drag, startPoint x: 358, startPoint y: 473, endPoint x: 274, endPoint y: 468, distance: 84.1
click at [274, 468] on div "91% Pedidos" at bounding box center [784, 467] width 1049 height 15
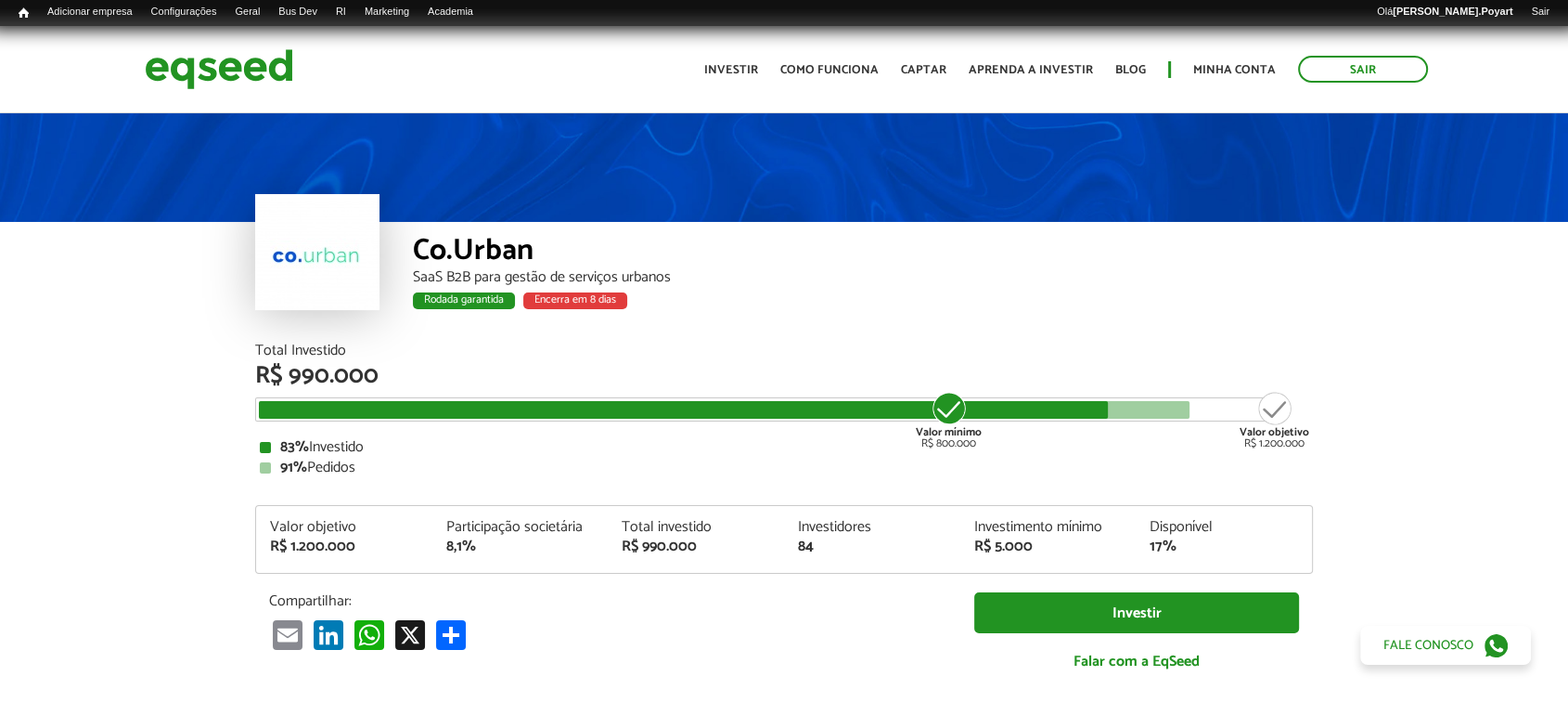
click at [652, 463] on div "91% Pedidos" at bounding box center [784, 467] width 1049 height 15
click at [364, 476] on div "Total Investido R$ 990.000 Valor mínimo R$ 800.000 Valor objetivo R$ 1.200.000 …" at bounding box center [784, 517] width 1058 height 347
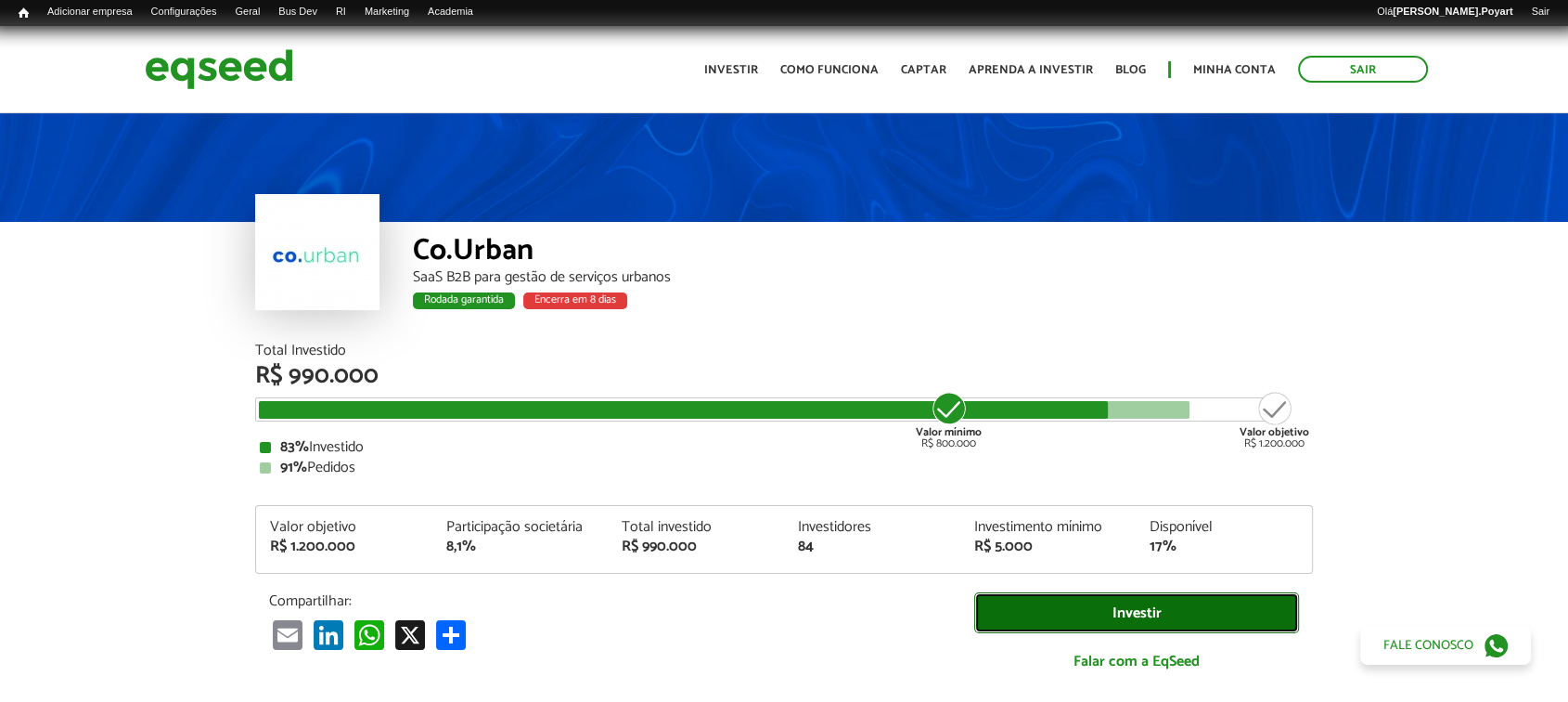
click at [1032, 599] on link "Investir" at bounding box center [1136, 613] width 325 height 42
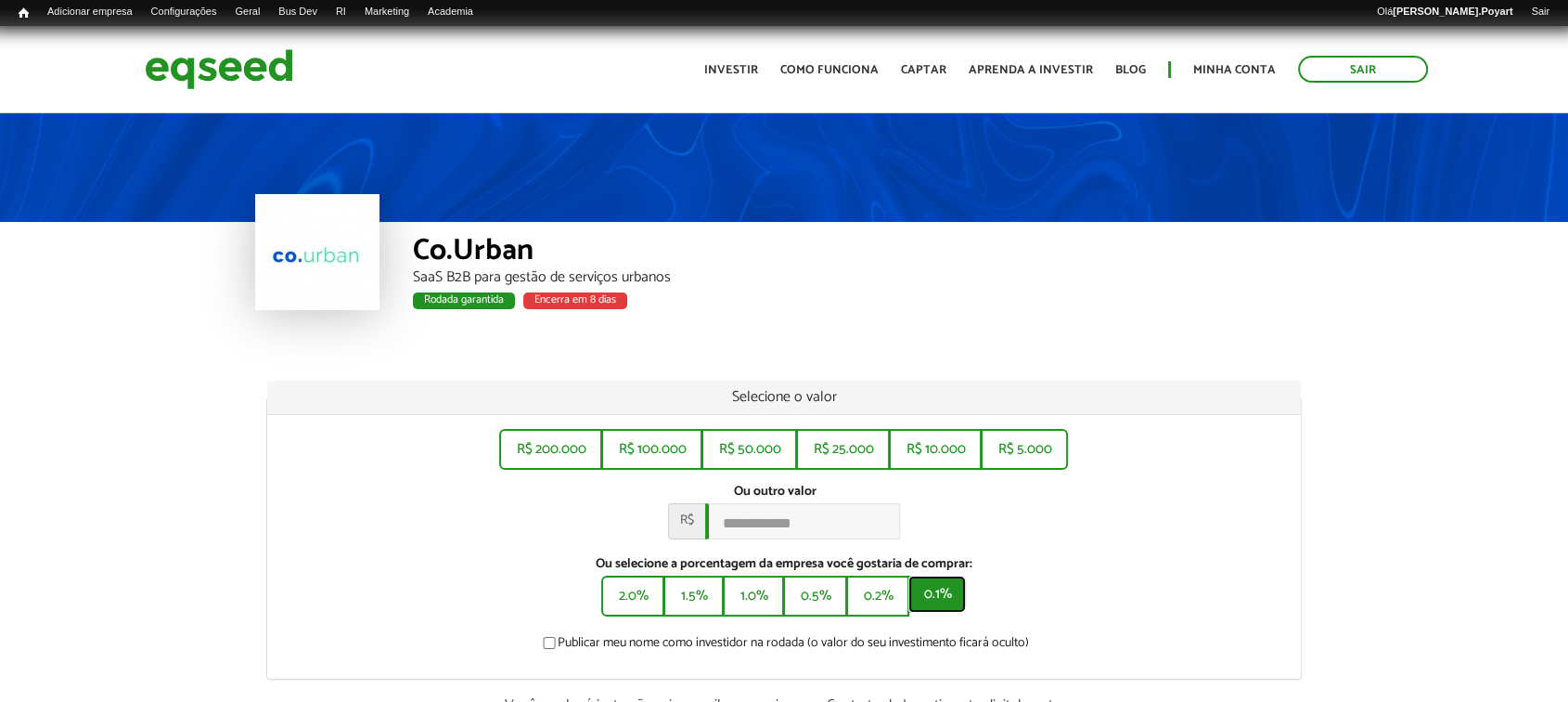
click at [943, 605] on button "0.1%" at bounding box center [937, 593] width 57 height 37
click at [879, 603] on button "0.2%" at bounding box center [876, 593] width 59 height 37
click at [816, 603] on button "0.5%" at bounding box center [814, 593] width 60 height 37
click at [742, 599] on button "1.0%" at bounding box center [752, 593] width 57 height 37
click at [1141, 532] on div "Ou outro valor * R$ *******" at bounding box center [784, 511] width 1007 height 55
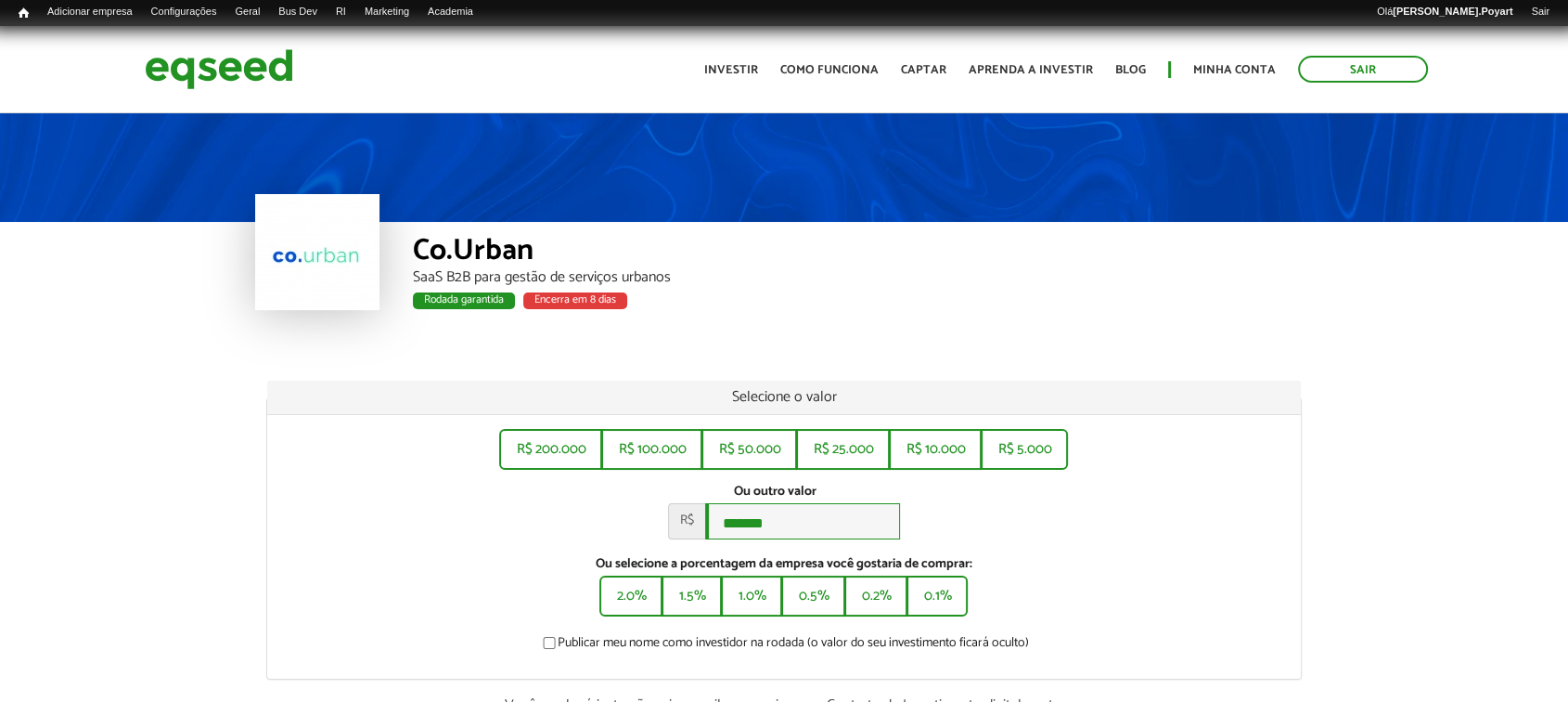
click at [805, 529] on input "*******" at bounding box center [802, 521] width 195 height 36
type input "*"
type input "*****"
